Goal: Task Accomplishment & Management: Complete application form

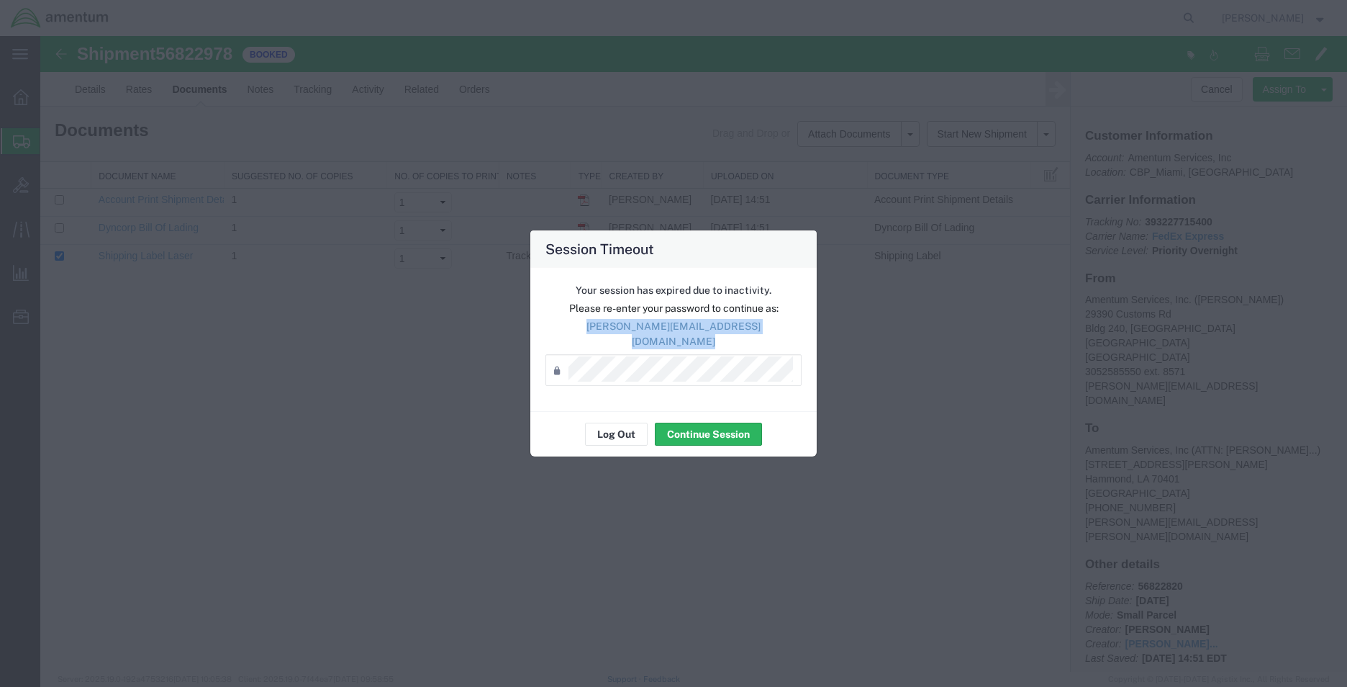
drag, startPoint x: 0, startPoint y: 0, endPoint x: 633, endPoint y: 338, distance: 717.7
click at [633, 338] on p "[PERSON_NAME][EMAIL_ADDRESS][DOMAIN_NAME]" at bounding box center [674, 334] width 256 height 30
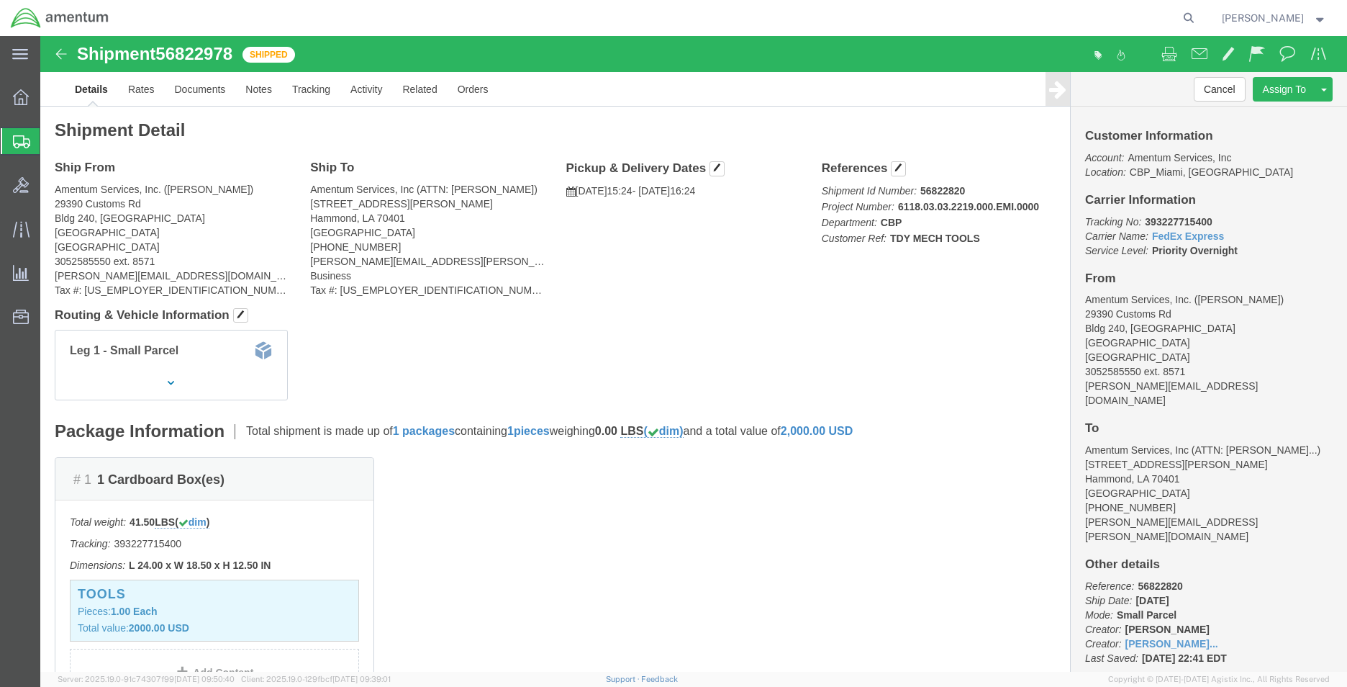
click address "Amentum Services, Inc. ([PERSON_NAME]) [STREET_ADDRESS] 3052585550 ext. 8571 [P…"
click at [0, 0] on span "Create Shipment" at bounding box center [0, 0] width 0 height 0
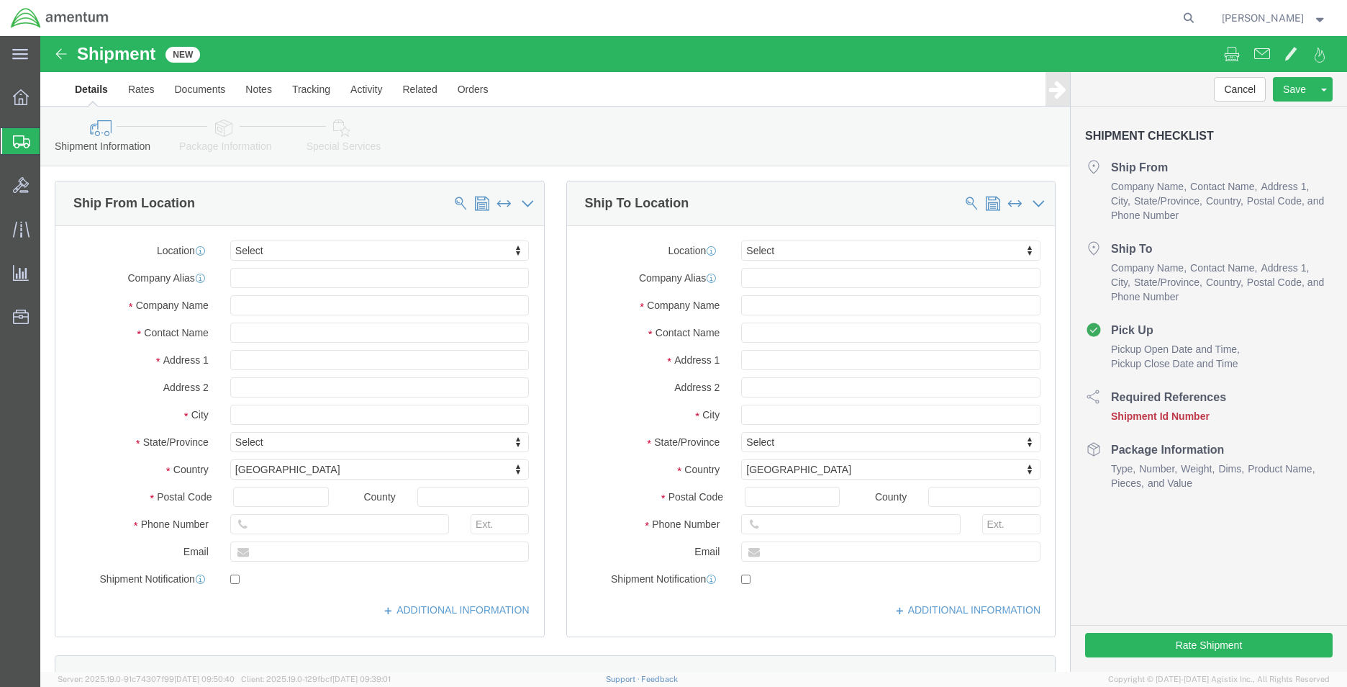
select select
type input "emi"
select select "49931"
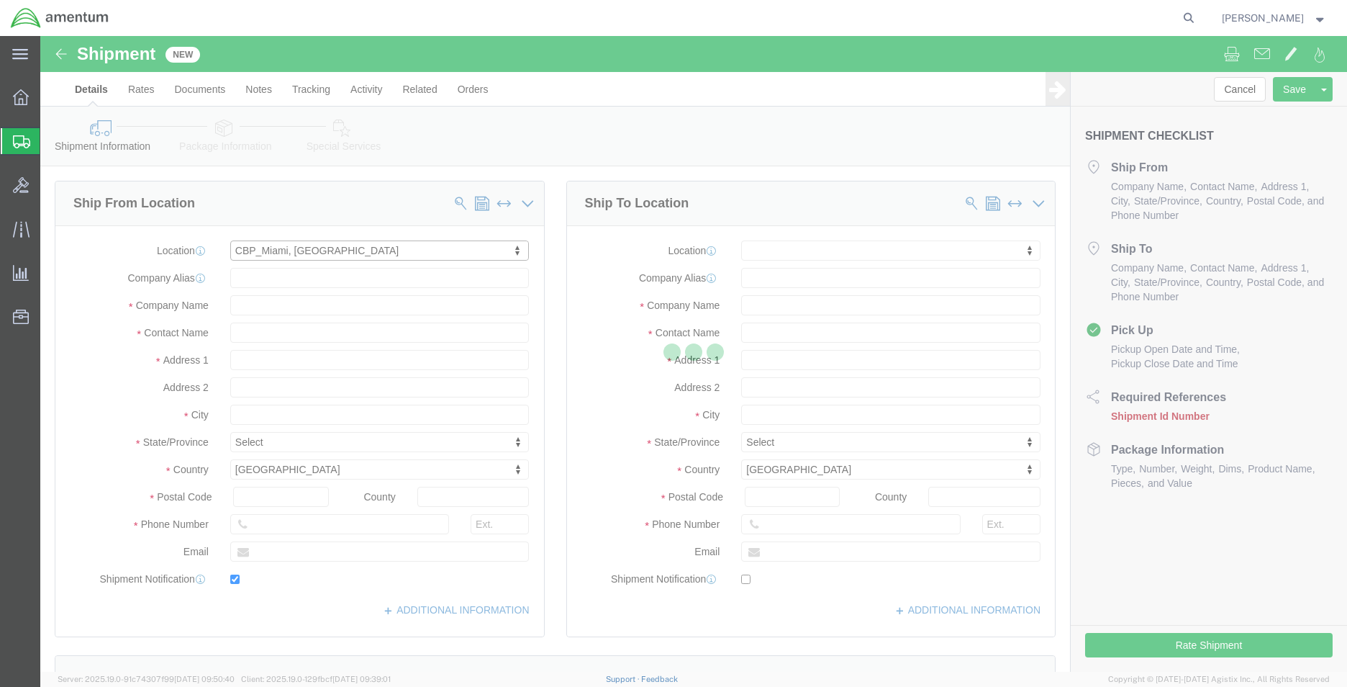
type input "29390 Customs Rd"
type input "Bldg 240, [GEOGRAPHIC_DATA]"
type input "33039"
type input "[PHONE_NUMBER]"
type input "324"
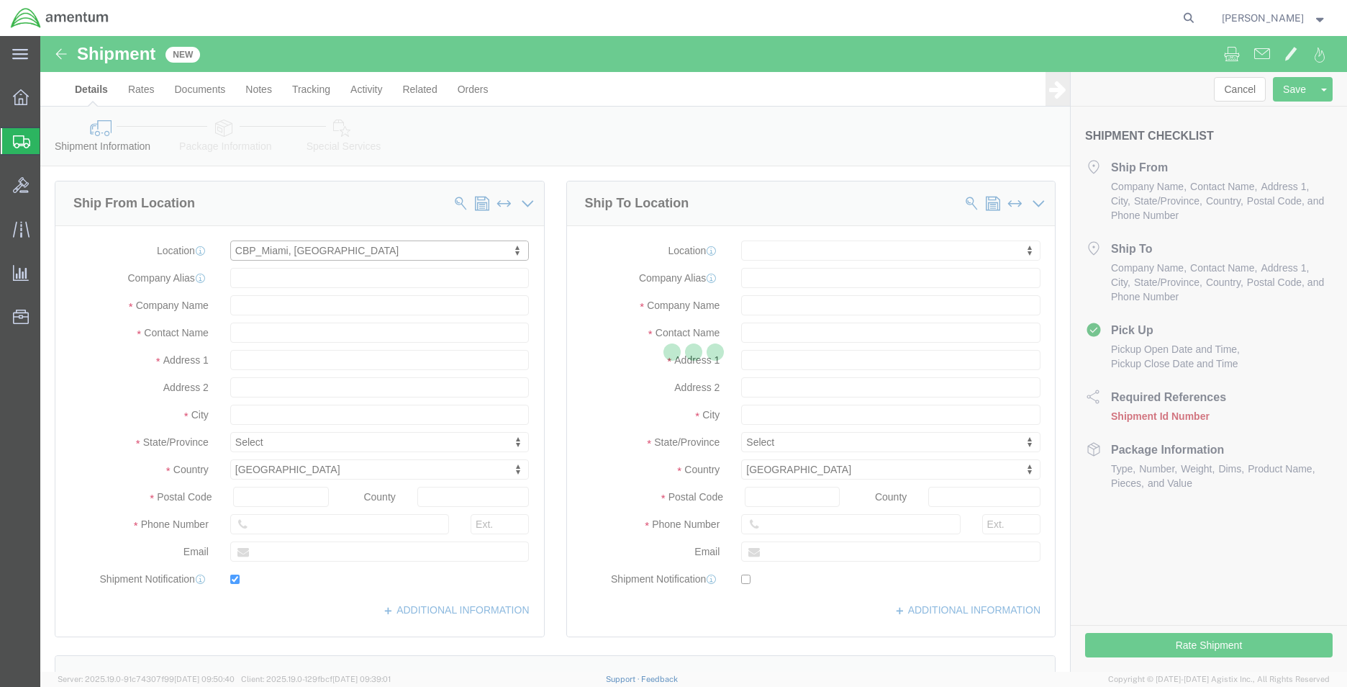
type input "[PERSON_NAME][EMAIL_ADDRESS][PERSON_NAME][DOMAIN_NAME]"
checkbox input "true"
type input "Amentum Services, Inc"
type input "[PERSON_NAME]"
type input "HOMESTEAD"
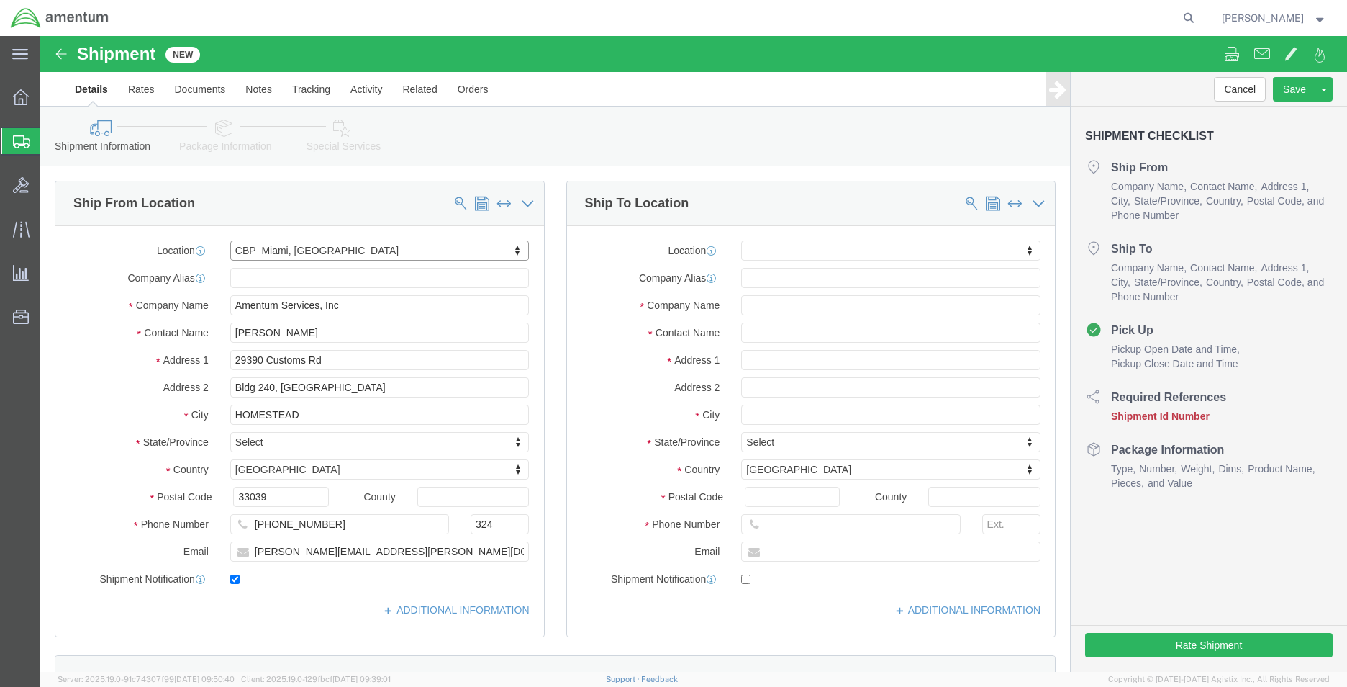
select select "FL"
type input "ej"
select select "49930"
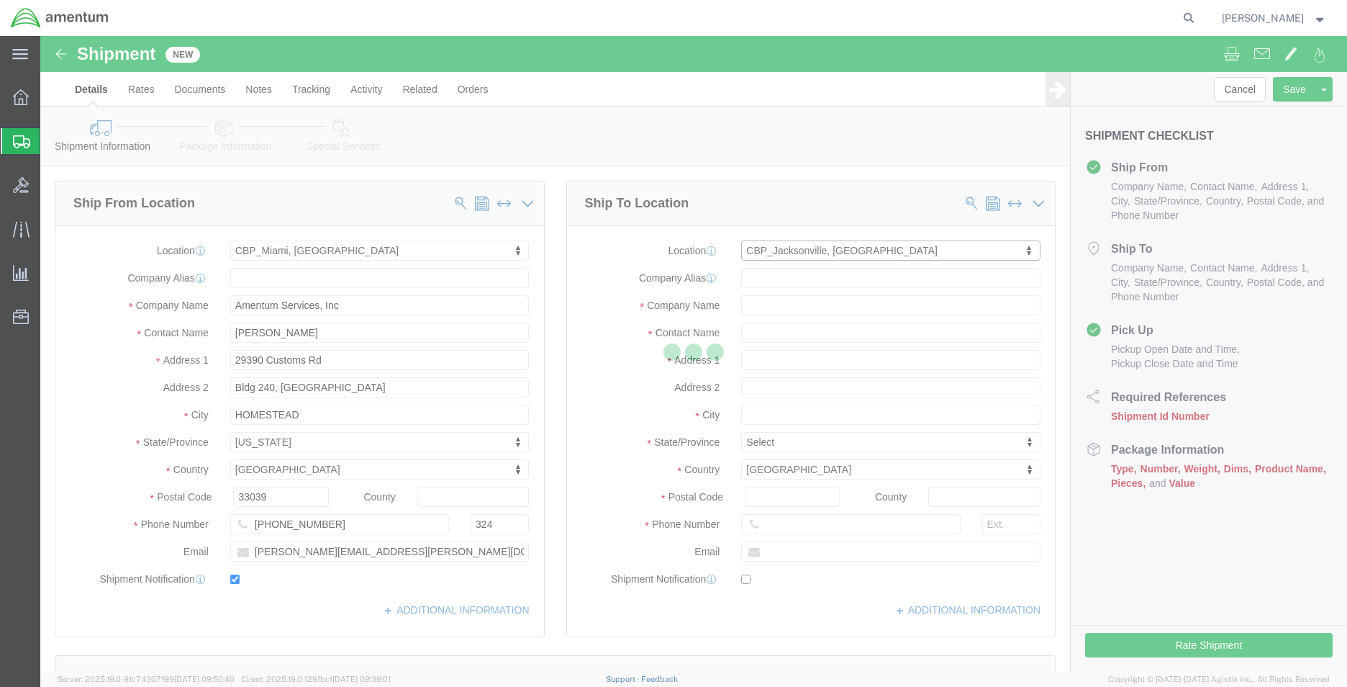
type input "Hangar 1002, [GEOGRAPHIC_DATA]"
type input "32212"
type input "[PHONE_NUMBER]"
type input "Amentum Services, Inc."
type input "[GEOGRAPHIC_DATA]"
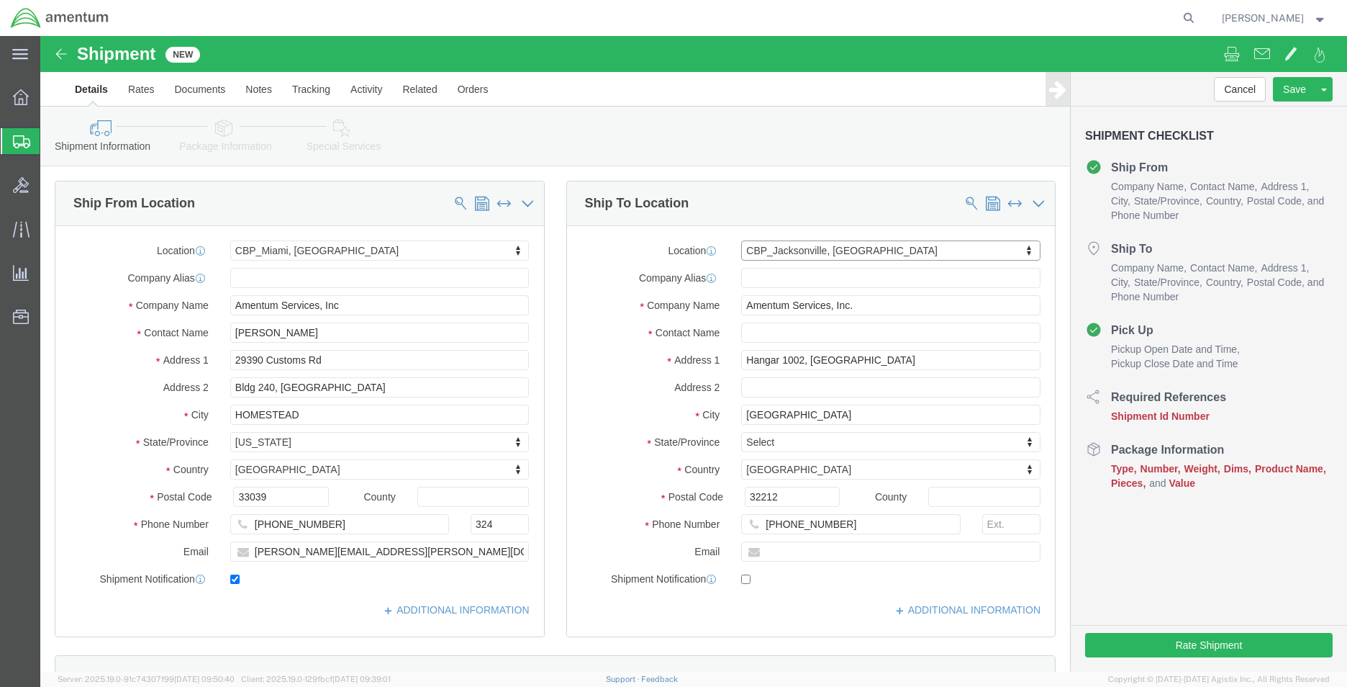
select select "FL"
click input "text"
type input "[PERSON_NAME]"
click input "[PERSON_NAME]"
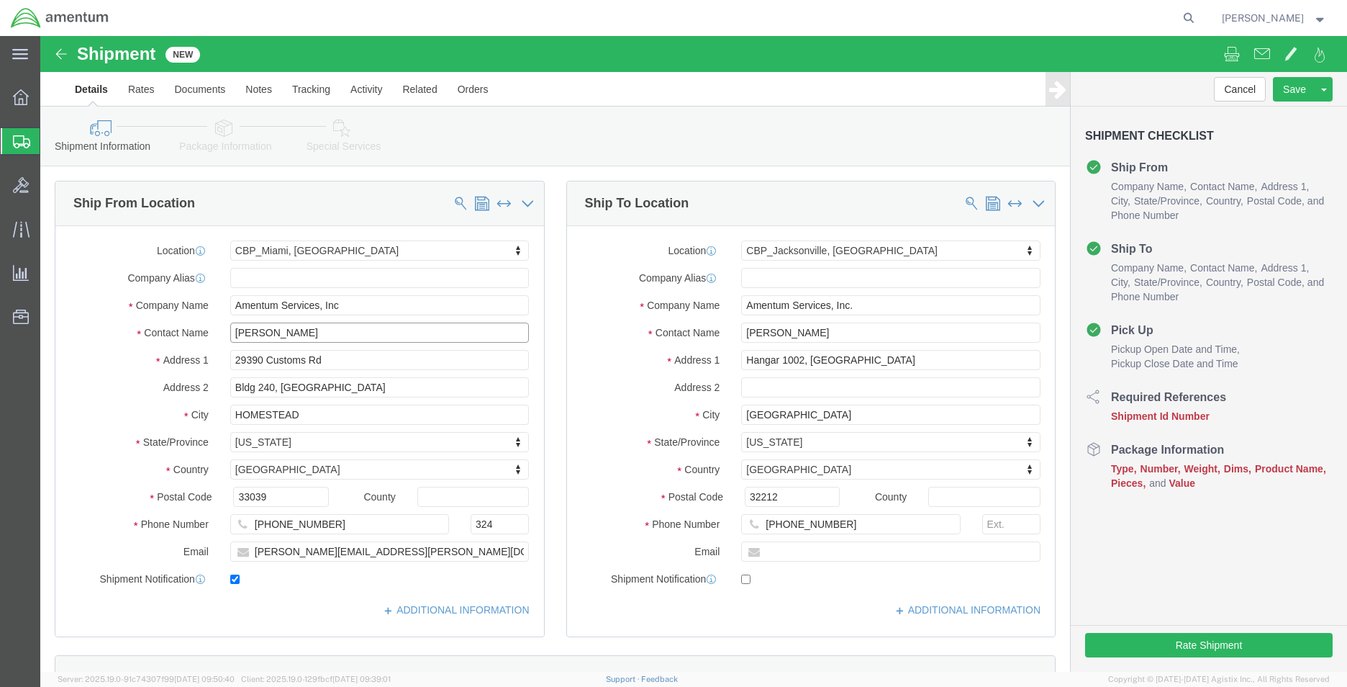
click input "[PERSON_NAME]"
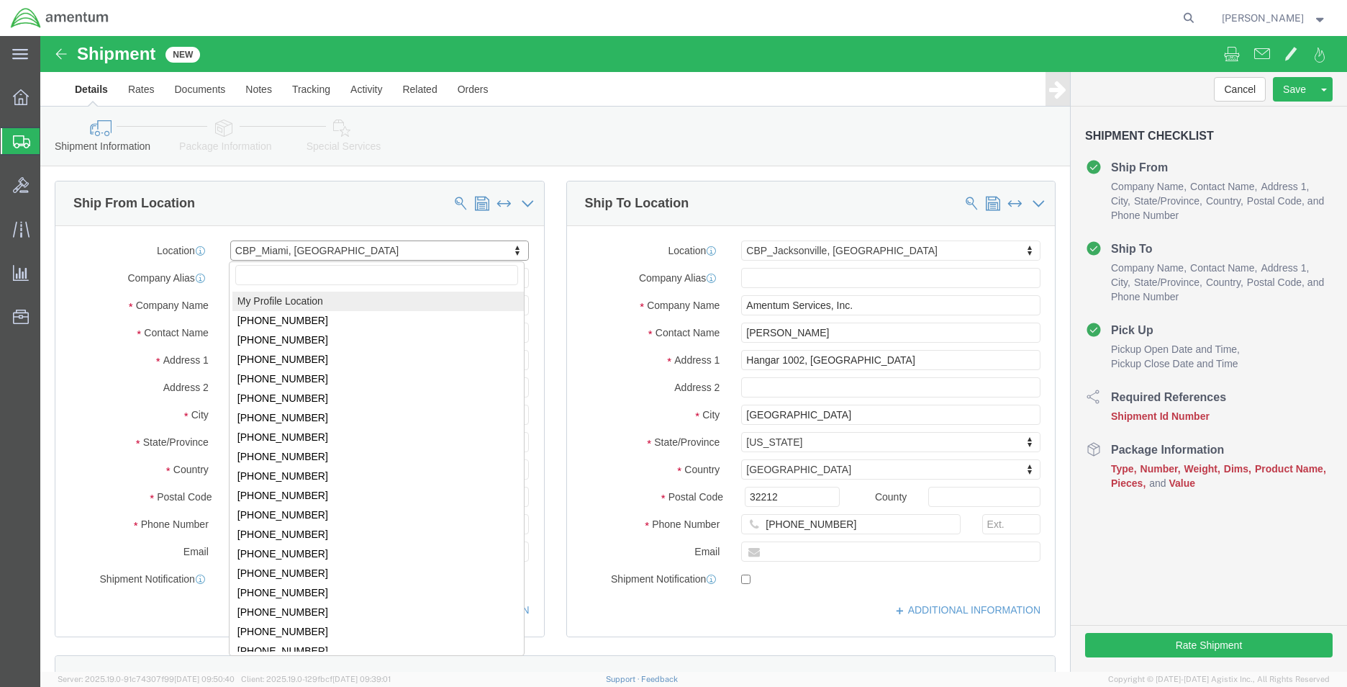
select select "MYPROFILE"
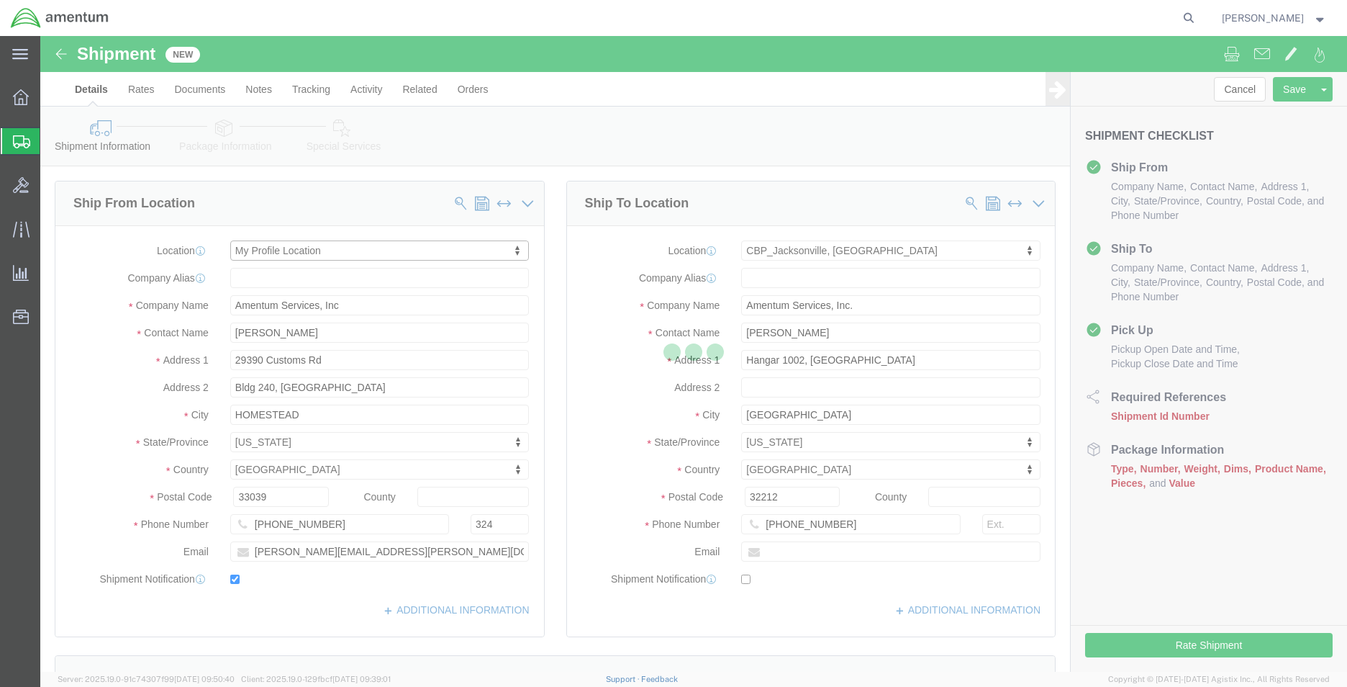
type input "[PHONE_NUMBER]"
type input "[PERSON_NAME][EMAIL_ADDRESS][DOMAIN_NAME]"
type input "Amentum Services, Inc."
type input "[PERSON_NAME]"
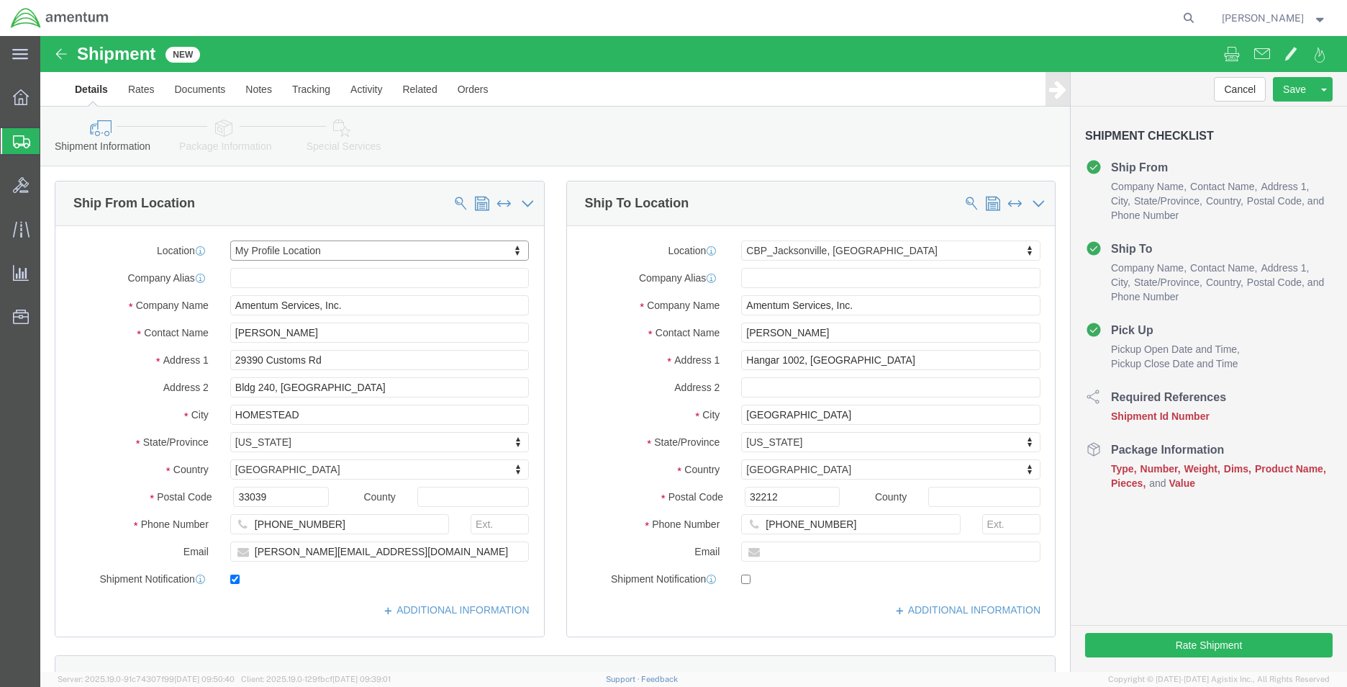
select select "FL"
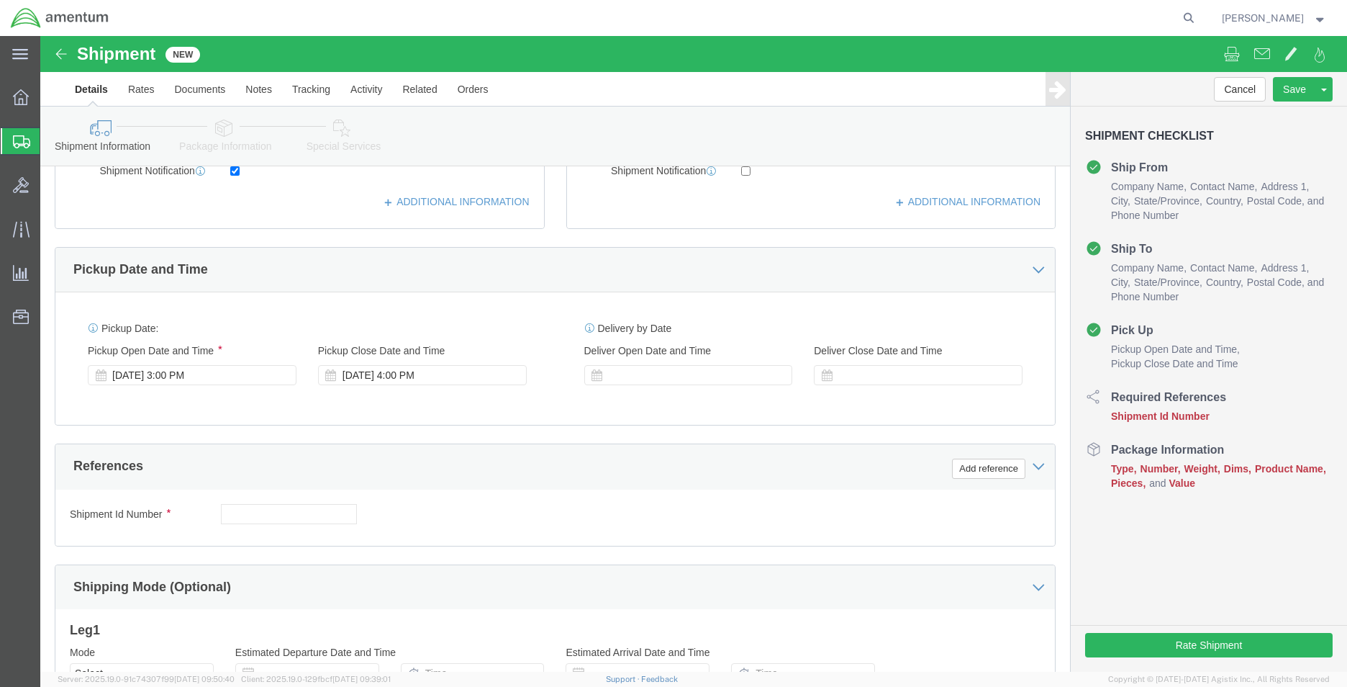
scroll to position [432, 0]
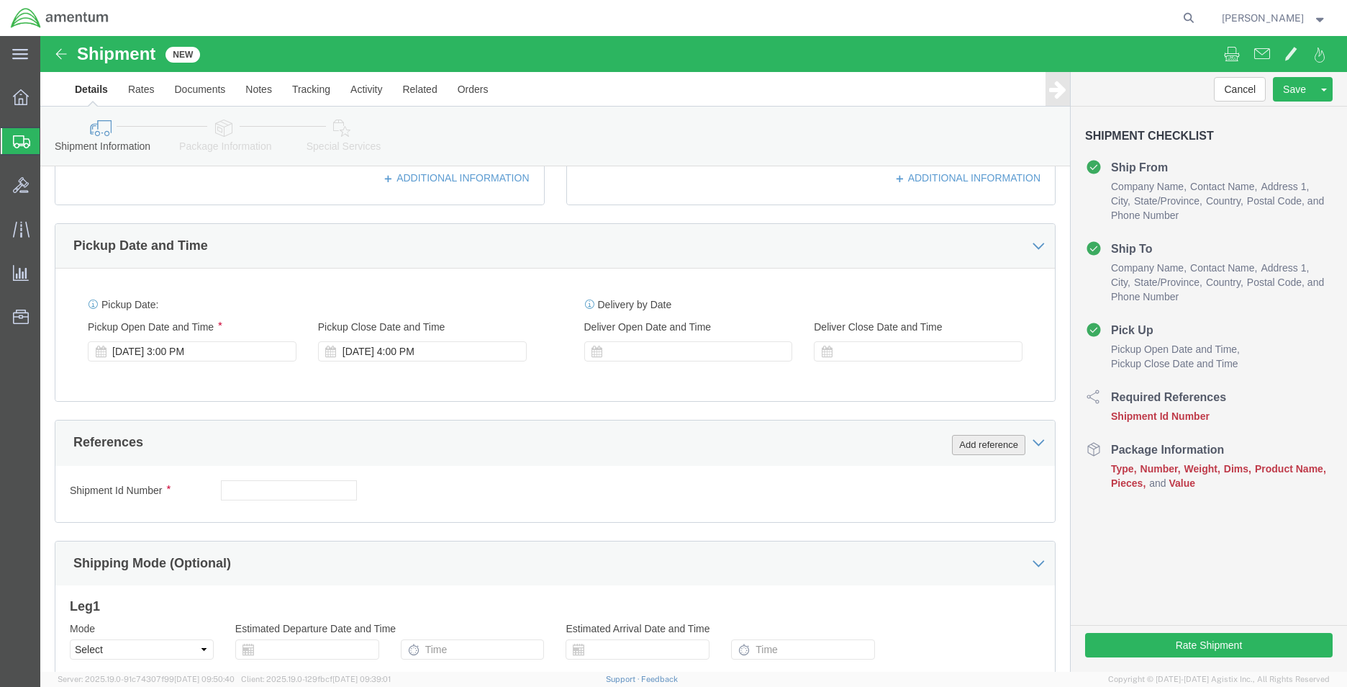
click button "Add reference"
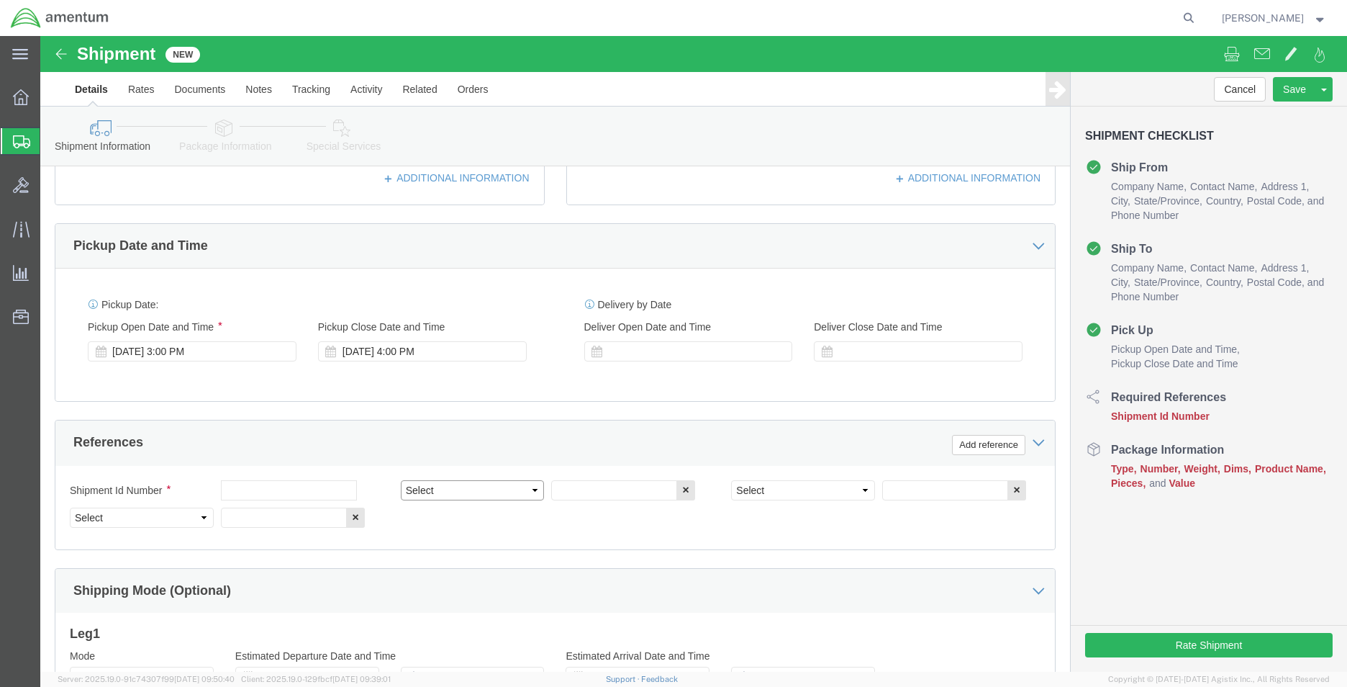
click select "Select Account Type Activity ID Airline Appointment Number ASN Batch Request # …"
select select "DEPT"
click select "Select Account Type Activity ID Airline Appointment Number ASN Batch Request # …"
click input "text"
type input "CBP"
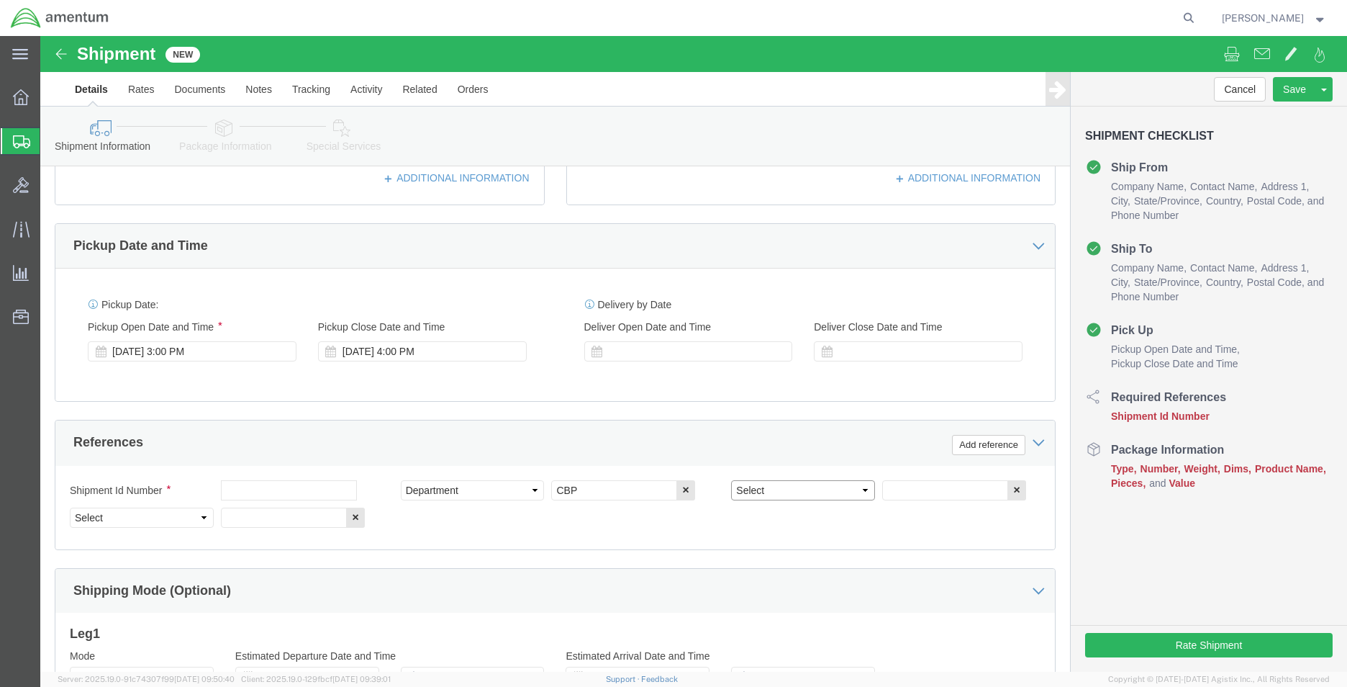
click select "Select Account Type Activity ID Airline Appointment Number ASN Batch Request # …"
select select "PROJNUM"
click select "Select Account Type Activity ID Airline Appointment Number ASN Batch Request # …"
click input "text"
click input "6118.03.03.2219.EMI.0000"
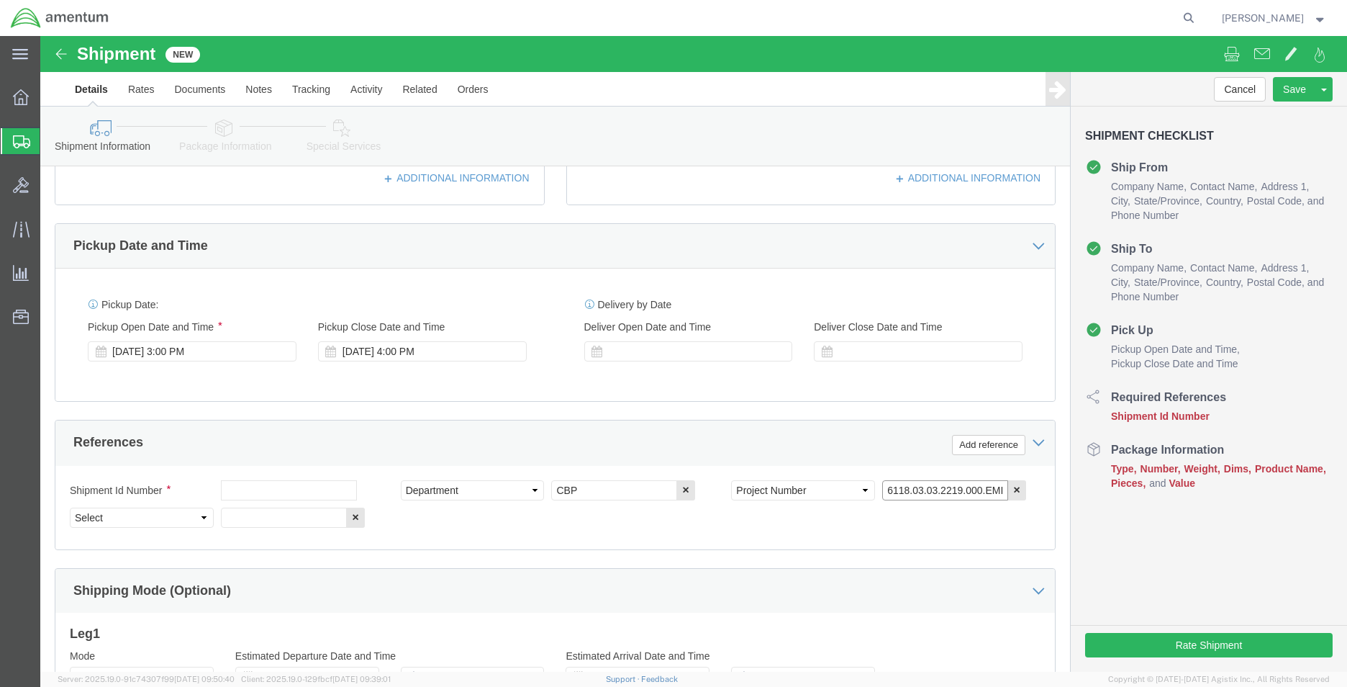
type input "6118.03.03.2219.000.EMI.0000"
click select "Select Account Type Activity ID Airline Appointment Number ASN Batch Request # …"
select select "CUSTREF"
click select "Select Account Type Activity ID Airline Appointment Number ASN Batch Request # …"
click input "text"
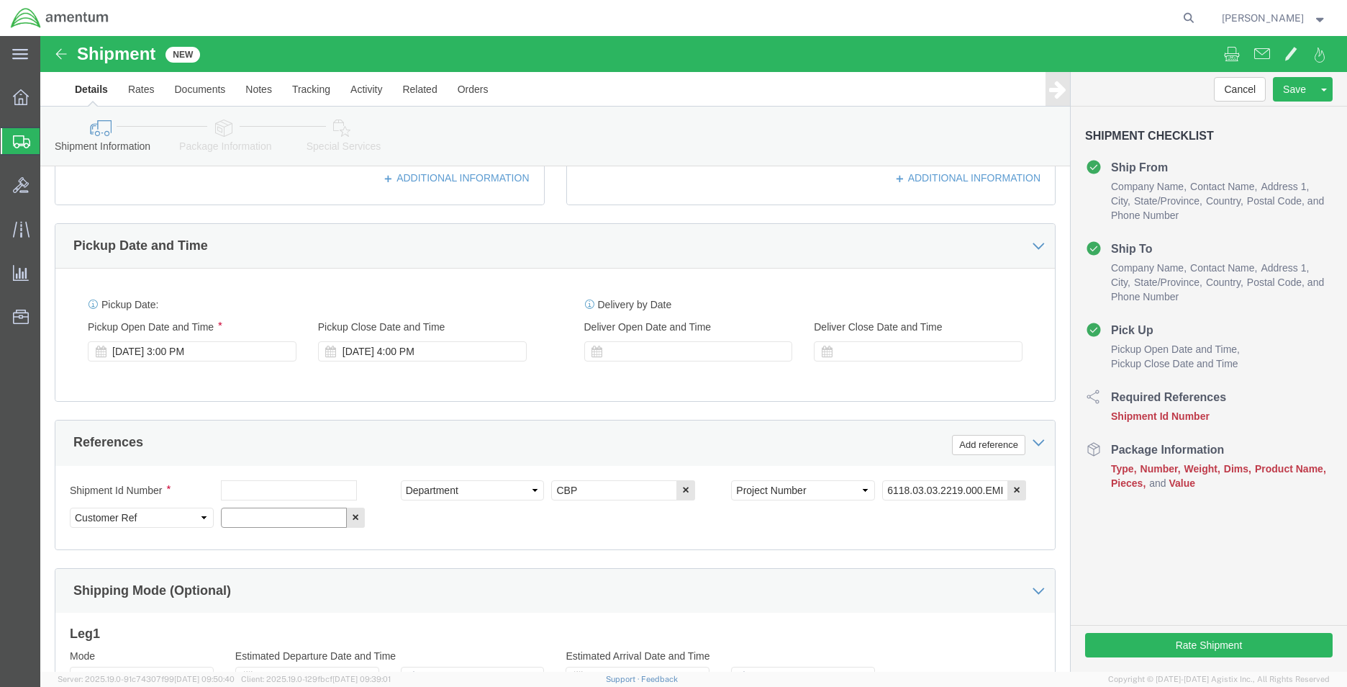
type input "U"
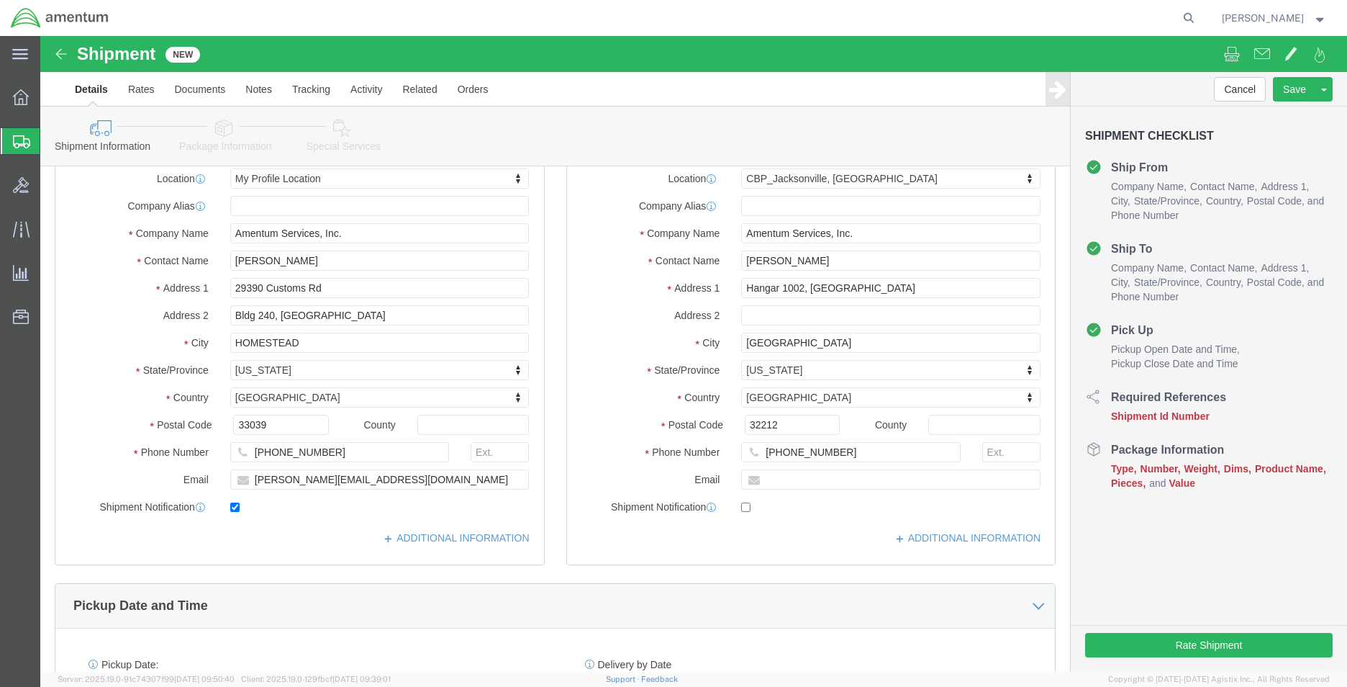
scroll to position [0, 0]
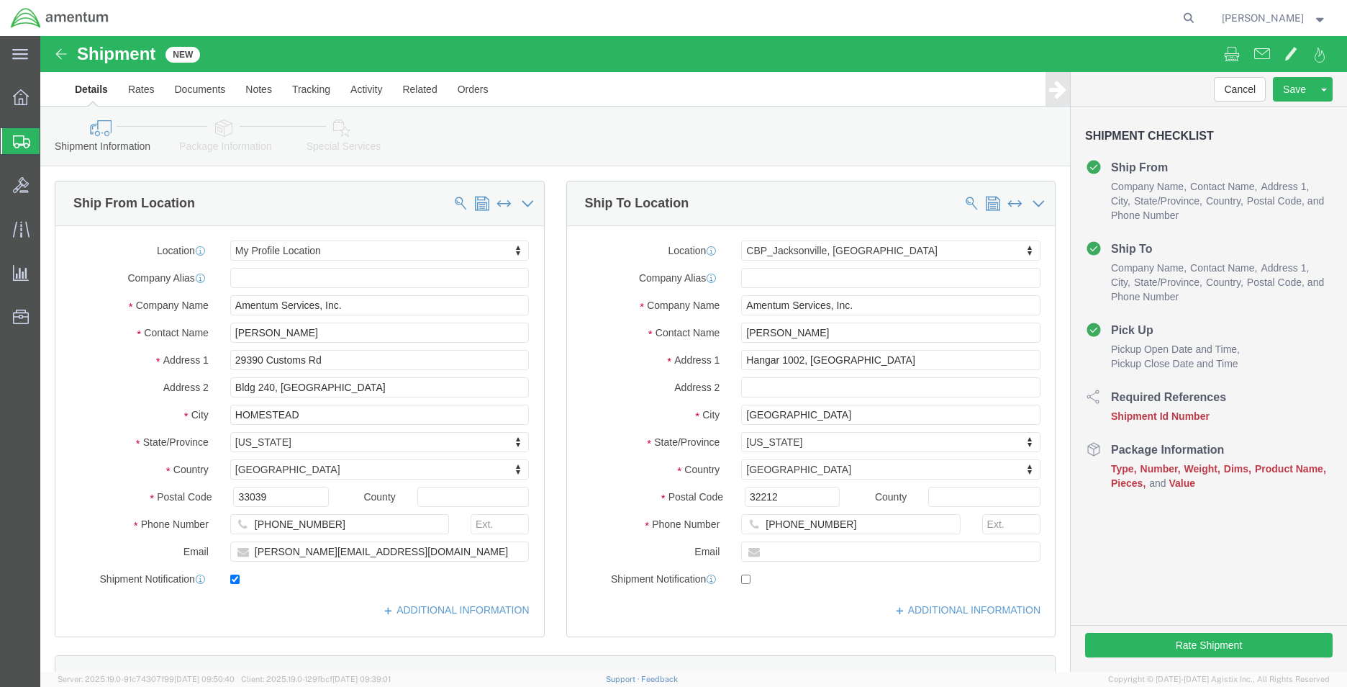
type input "SEAL"
click link "Package Information"
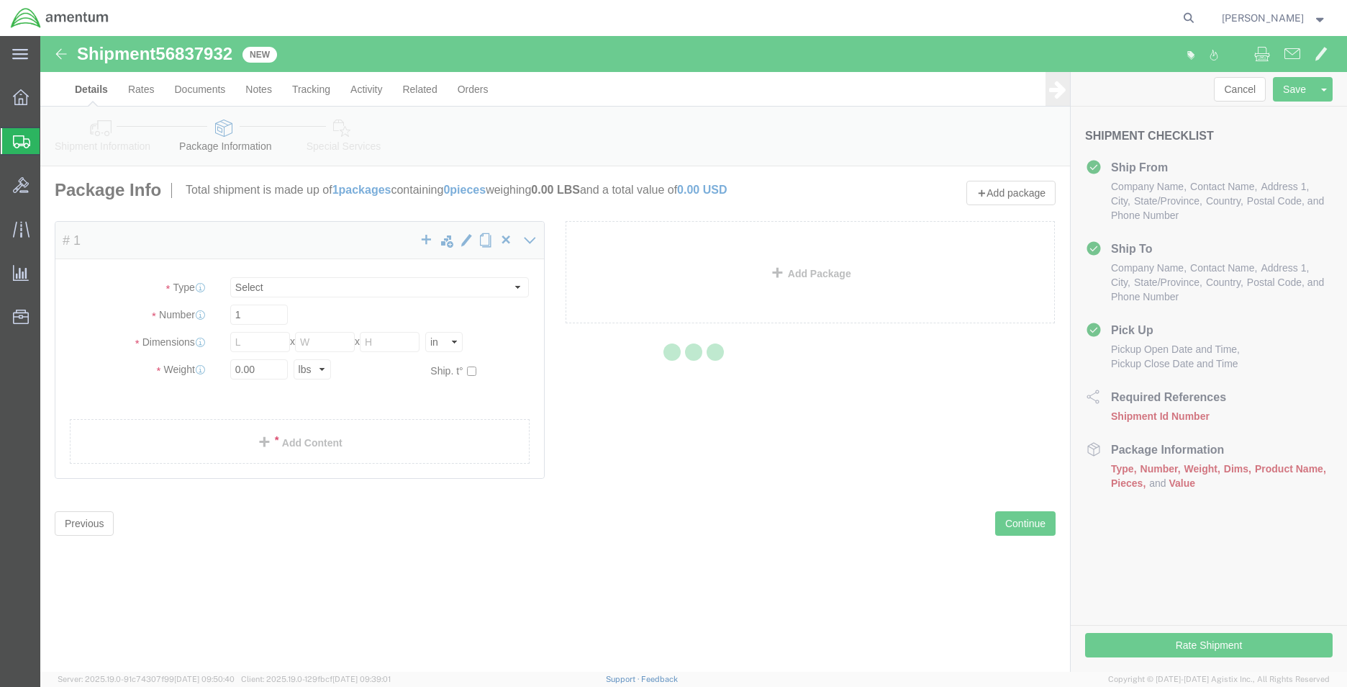
click at [124, 140] on div at bounding box center [693, 354] width 1307 height 636
select select "CBOX"
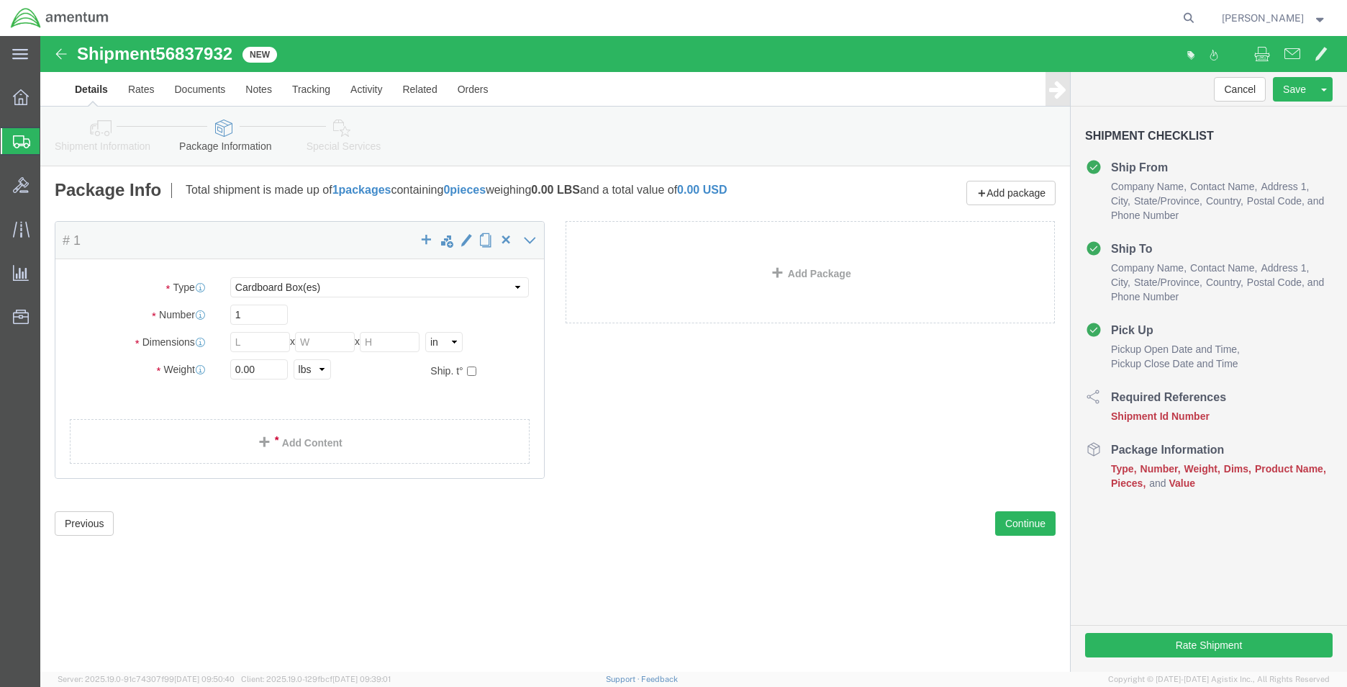
click link "Shipment Information"
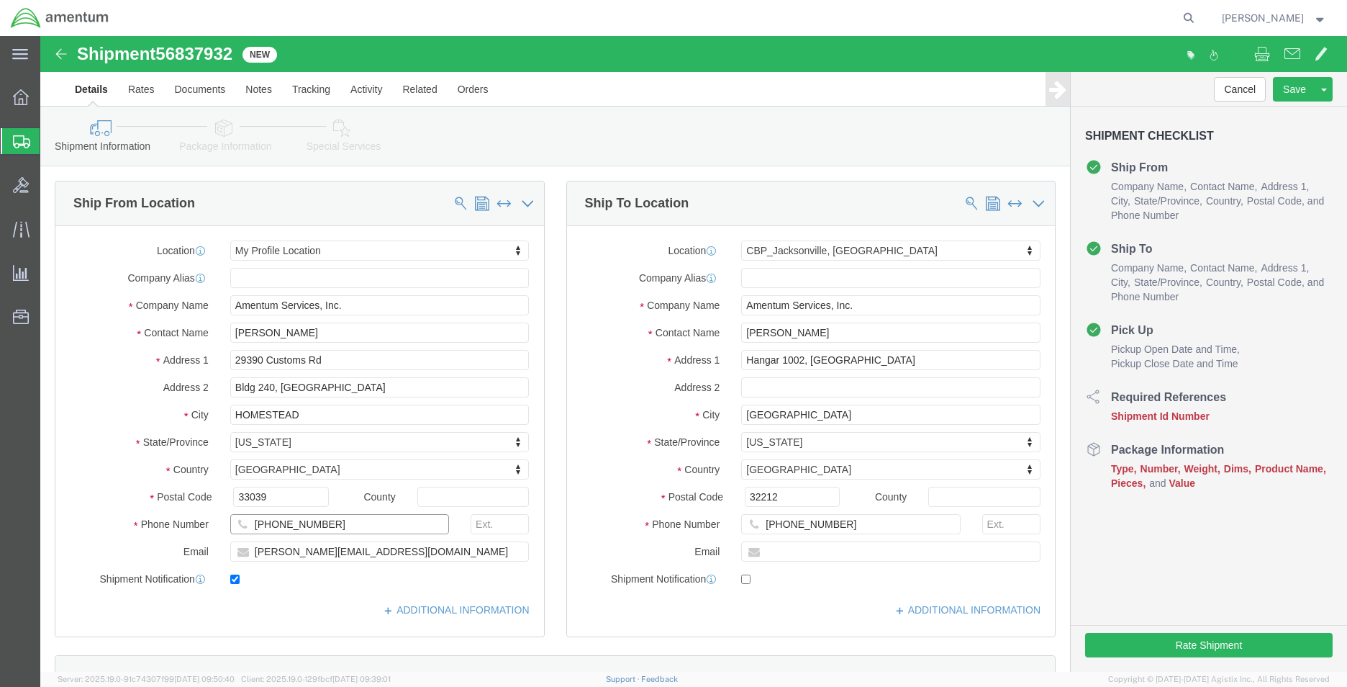
click input "[PHONE_NUMBER]"
type input "3052585550"
type input "8571"
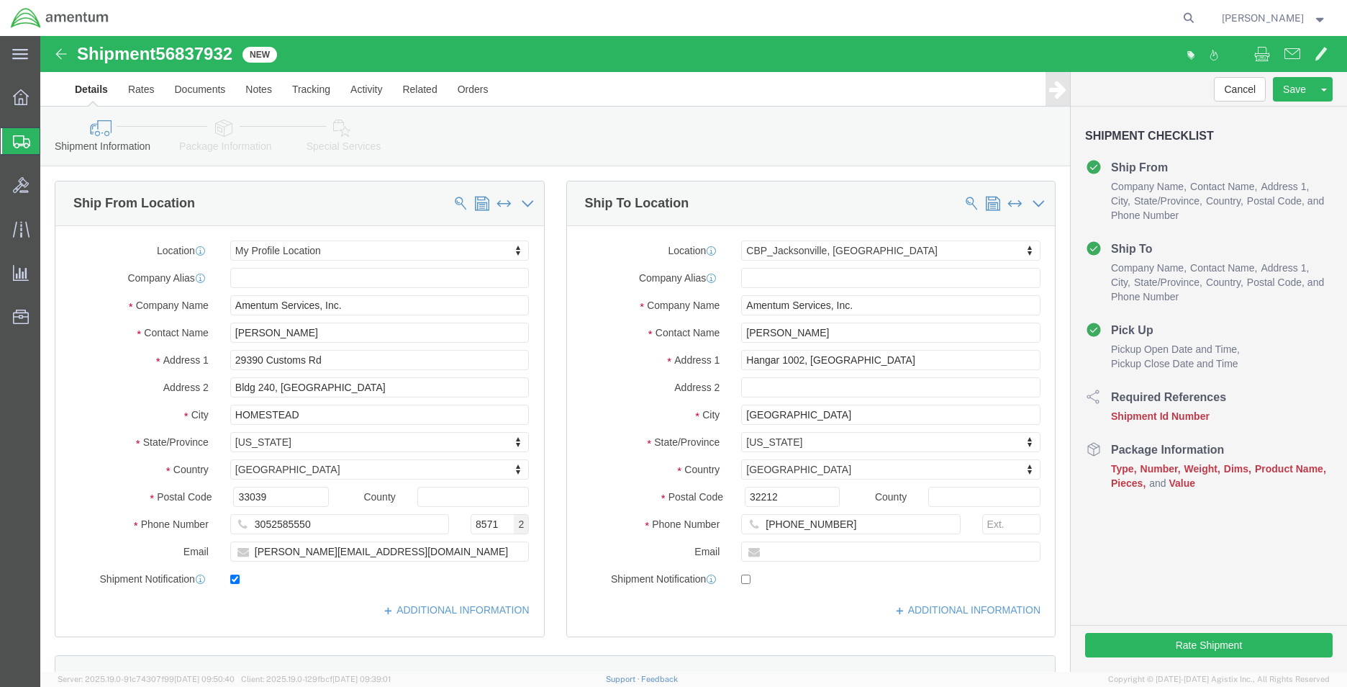
click link "Package Information"
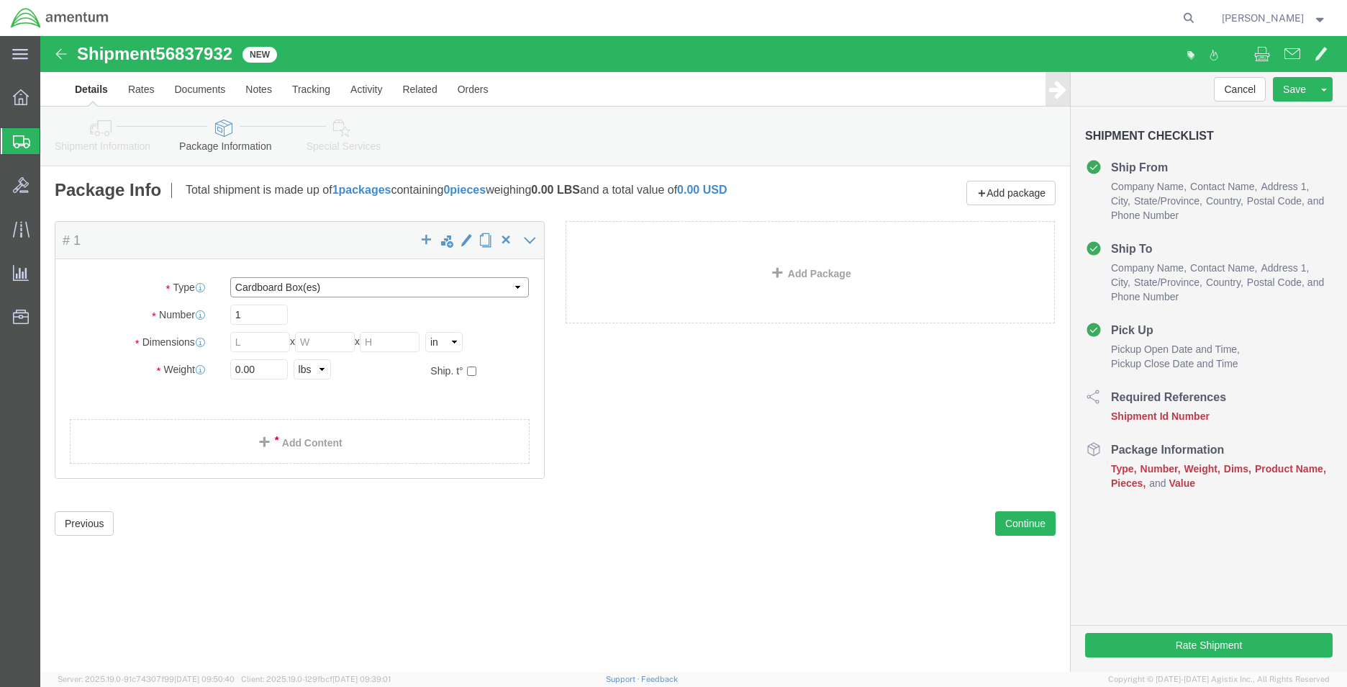
click select "Select BCK Boxes Bale(s) Basket(s) Bolt(s) Bottle(s) Buckets Bulk Bundle(s) Can…"
select select "MBX"
click select "Select BCK Boxes Bale(s) Basket(s) Bolt(s) Bottle(s) Buckets Bulk Bundle(s) Can…"
type input "13.00"
type input "11.50"
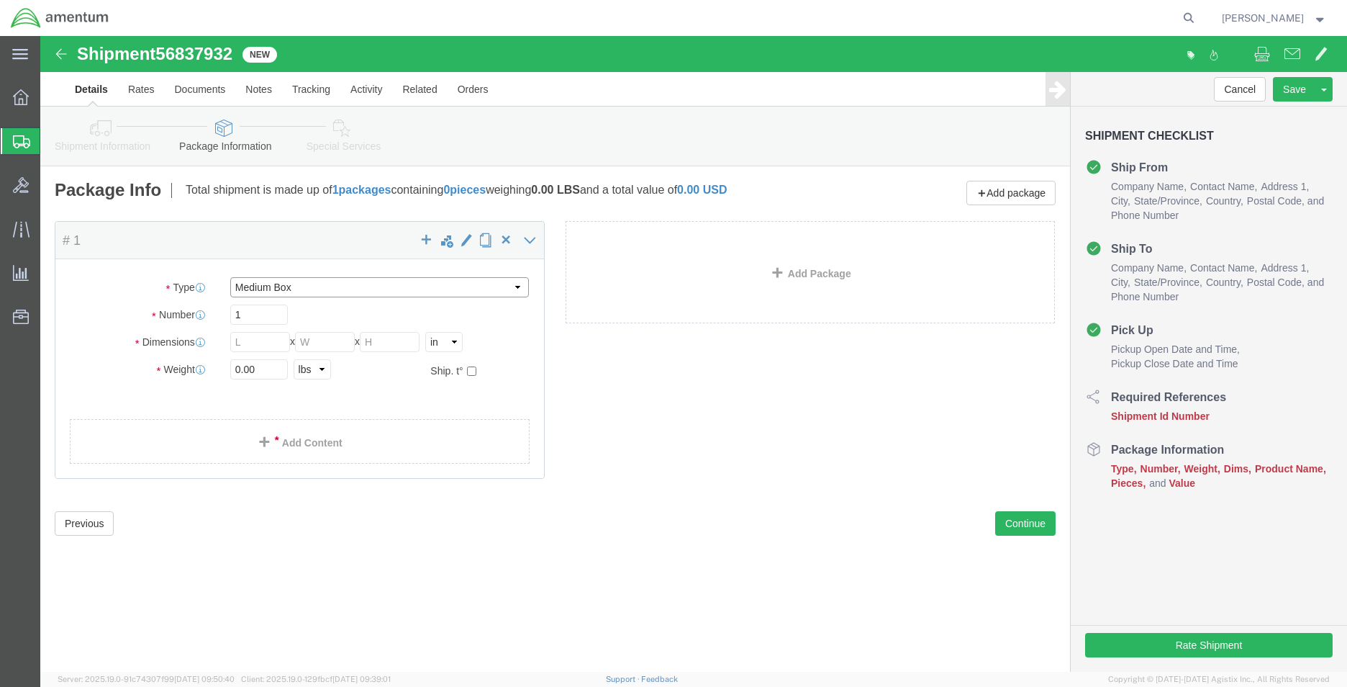
type input "2.50"
click input "0.00"
type input "1.00"
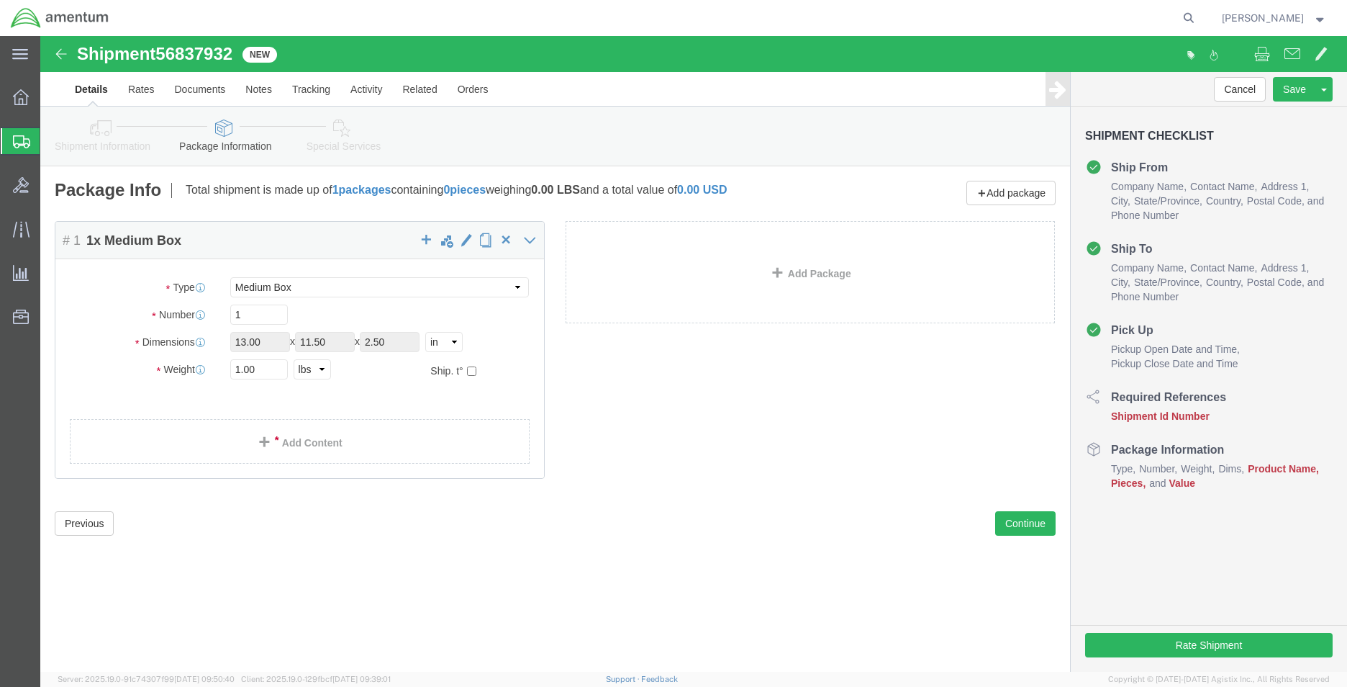
click div "Package Content # 1 1 x Medium Box Package Type Select BCK Boxes Bale(s) Basket…"
click link "Add Content"
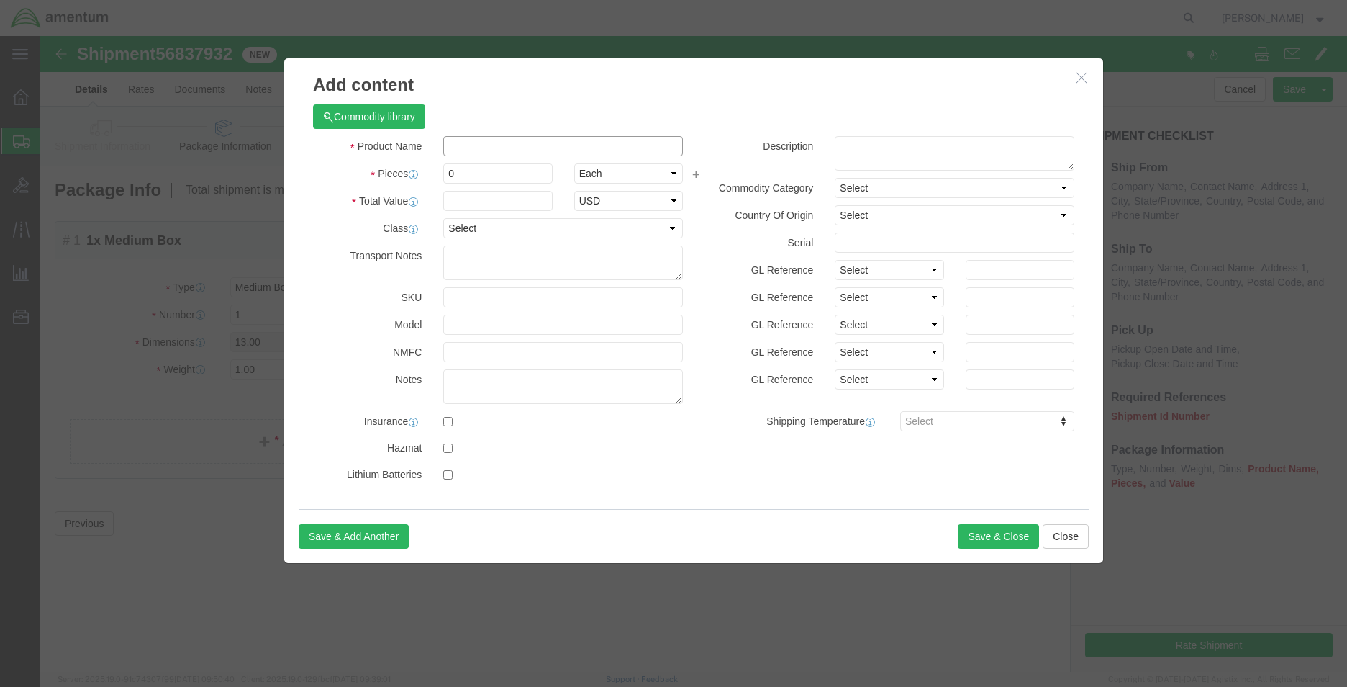
click input "text"
type input "SEAL"
type input "1.00"
click div "Product Name SEAL Pieces 1.00 Select Bag Barrels 100Board Feet Bottle Box Blist…"
click input "text"
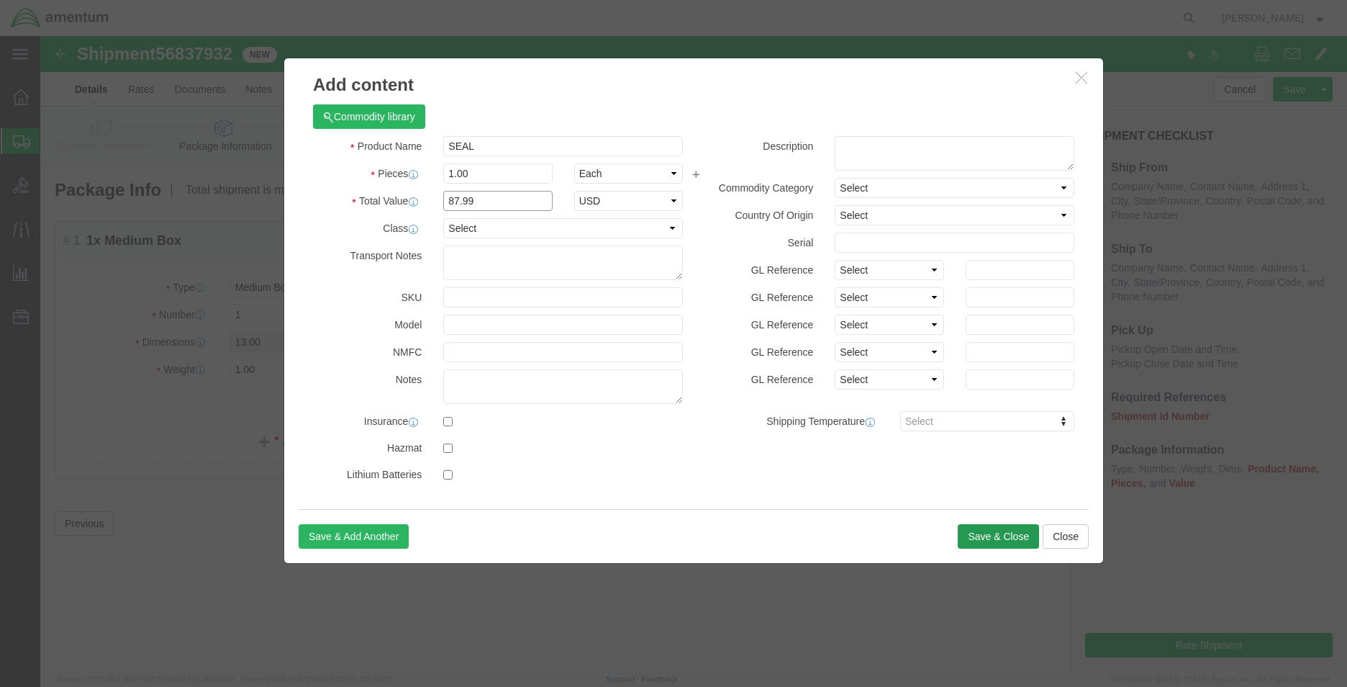
type input "87.99"
click button "Save & Close"
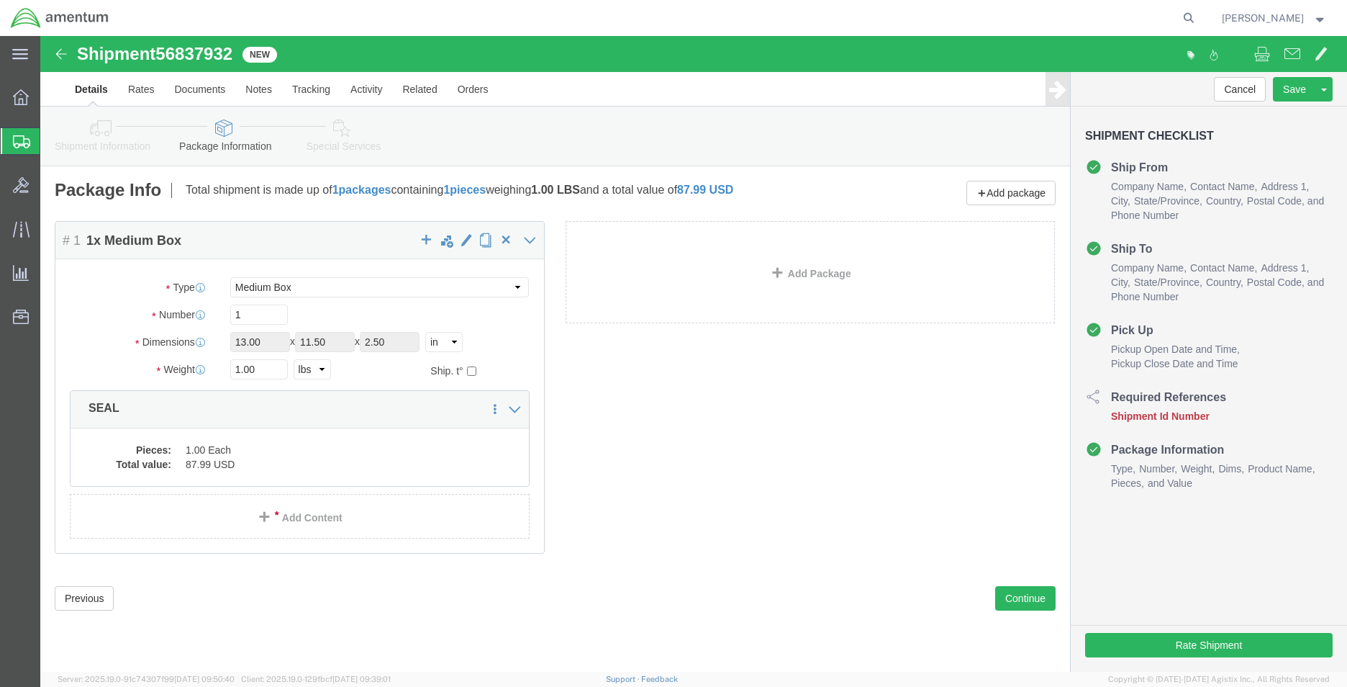
click span "56837932"
copy span "56837932"
click icon
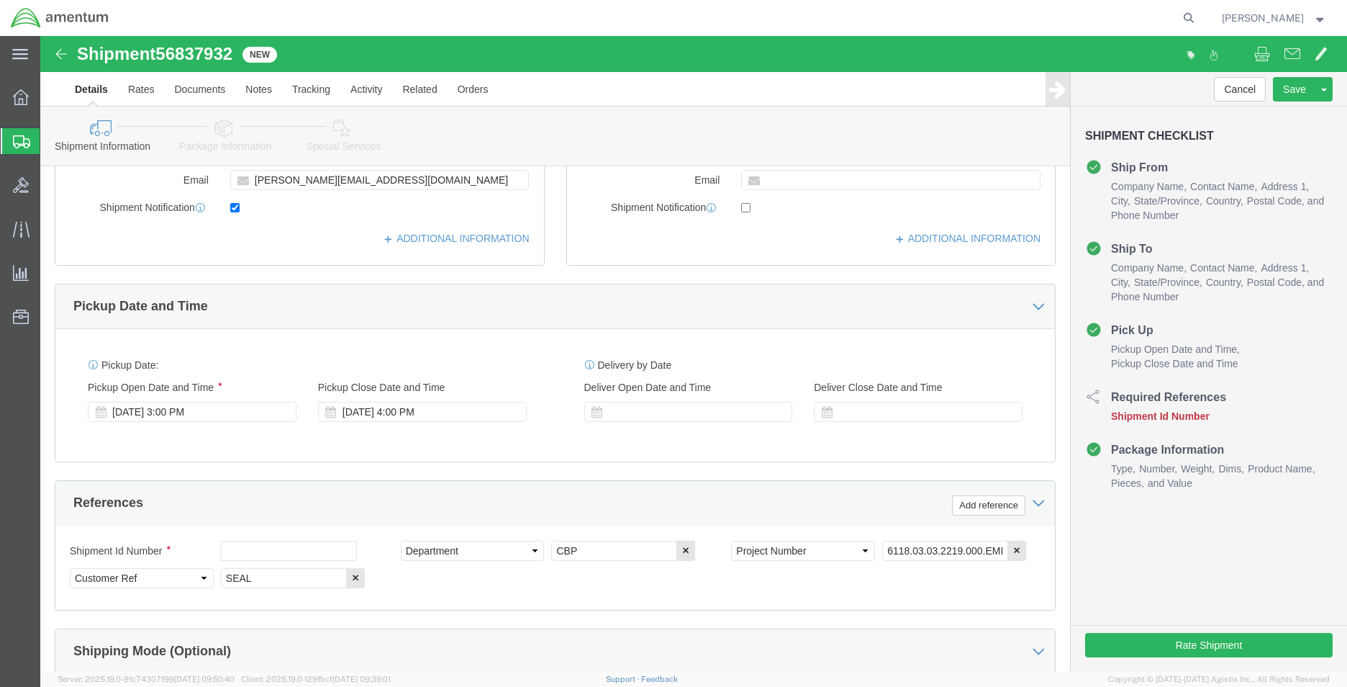
scroll to position [504, 0]
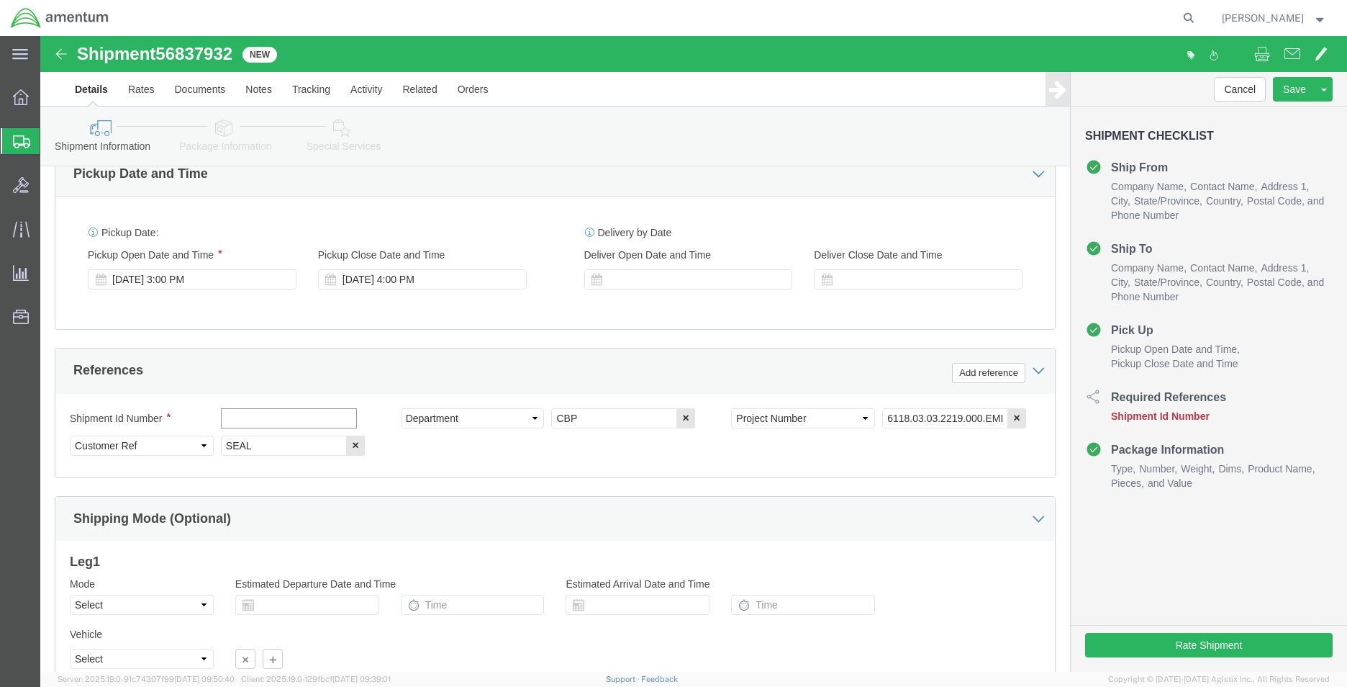
click input "text"
paste input "56837932"
type input "56837932"
click button "Rate Shipment"
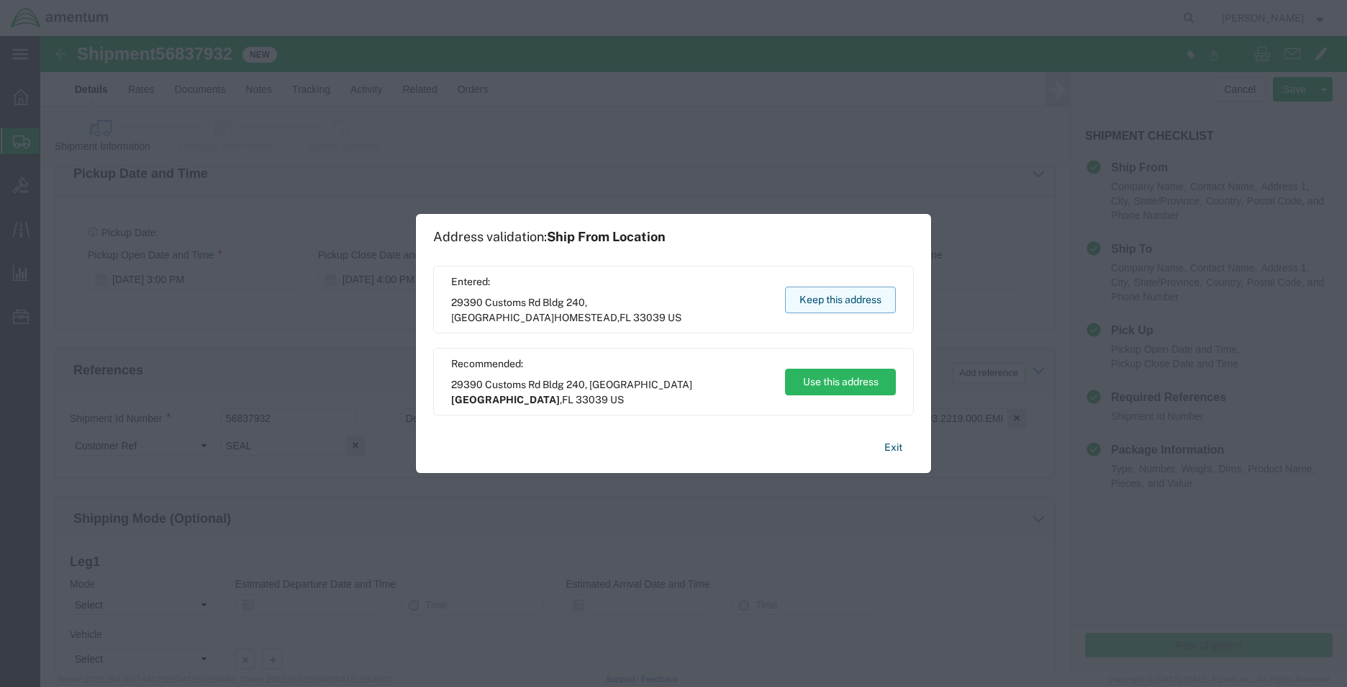
click at [859, 291] on button "Keep this address" at bounding box center [840, 299] width 111 height 27
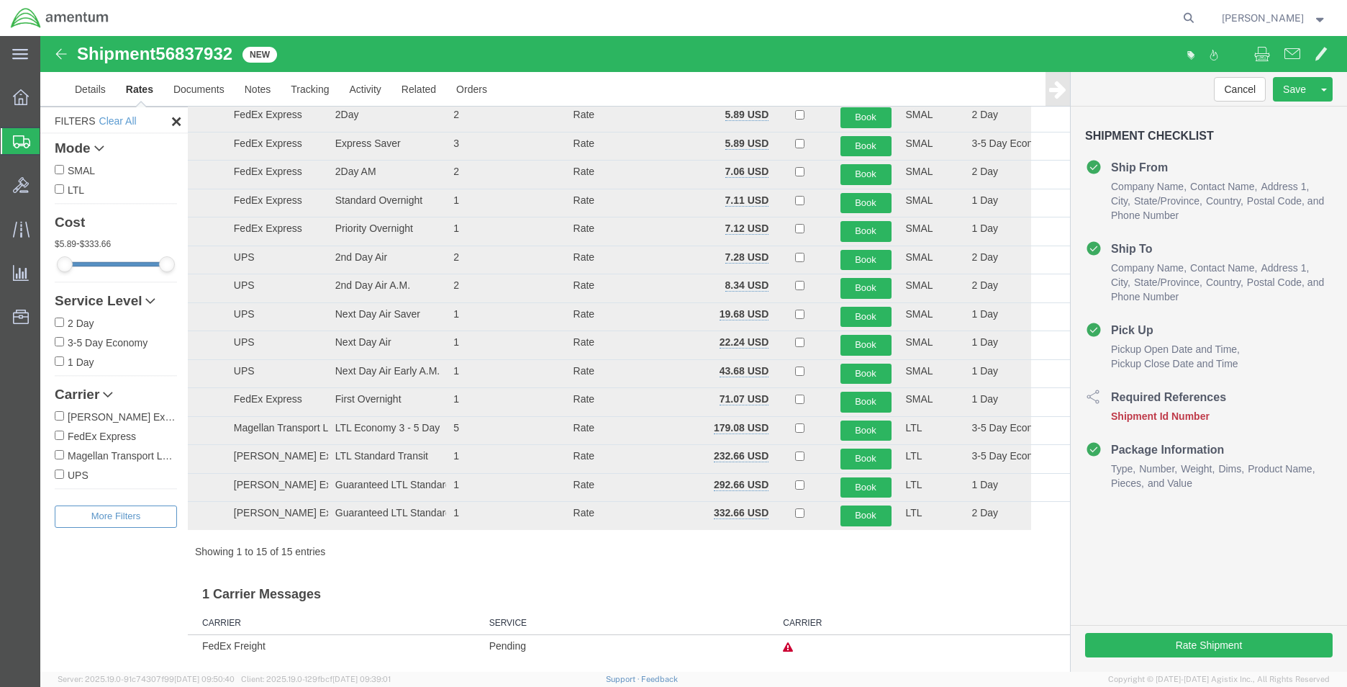
scroll to position [59, 0]
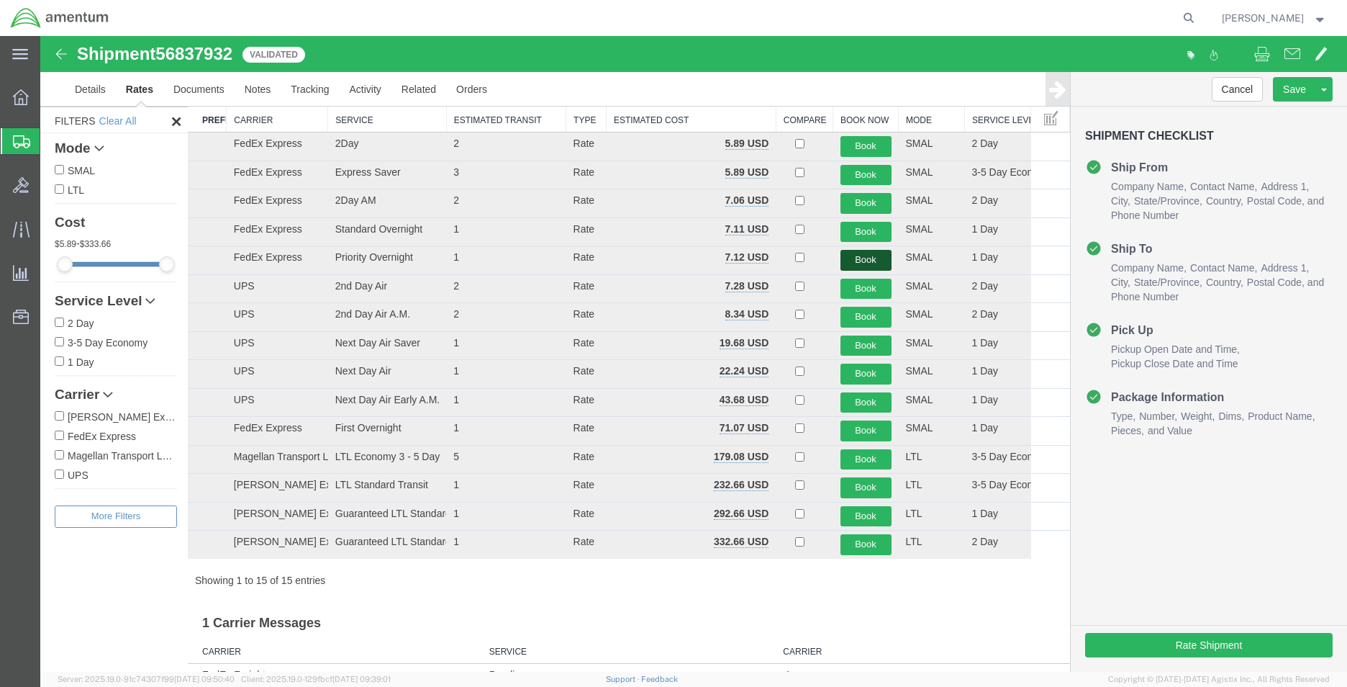
click at [858, 259] on button "Book" at bounding box center [866, 260] width 51 height 21
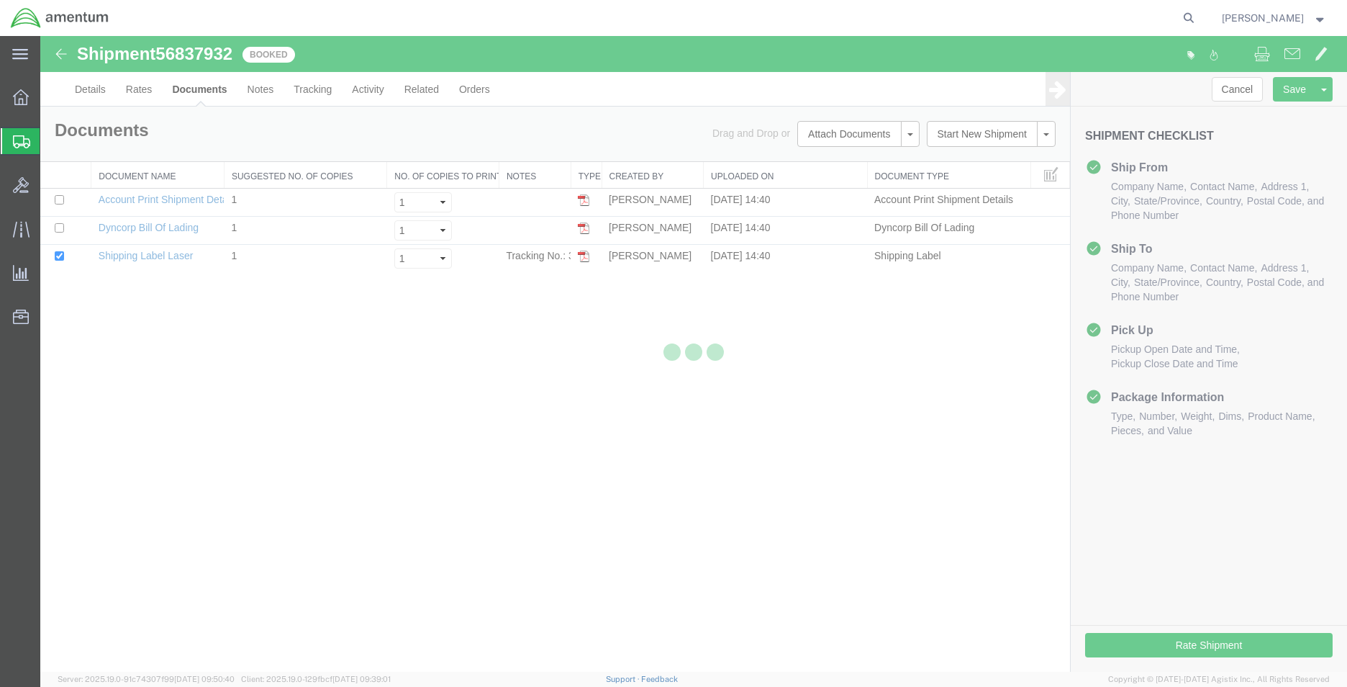
scroll to position [0, 0]
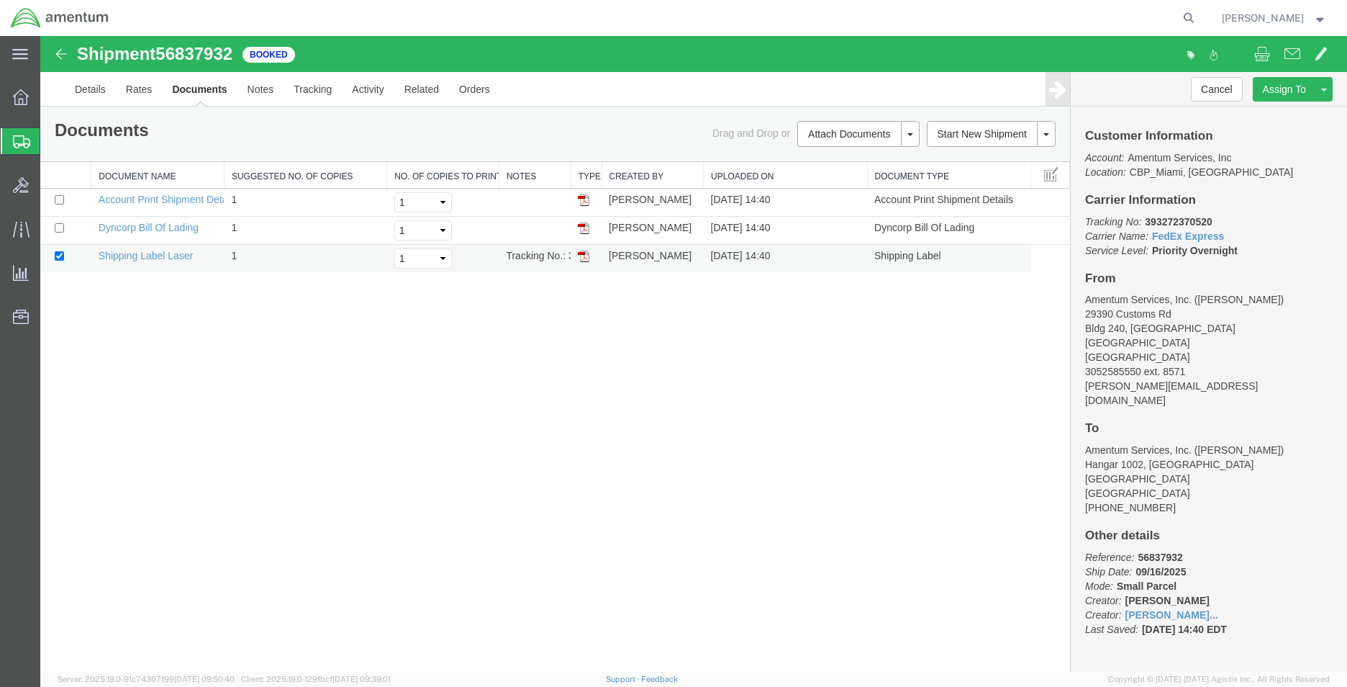
click at [173, 263] on td "Shipping Label Laser" at bounding box center [157, 259] width 133 height 28
click at [170, 260] on link "Shipping Label Laser" at bounding box center [146, 256] width 95 height 12
